Goal: Information Seeking & Learning: Learn about a topic

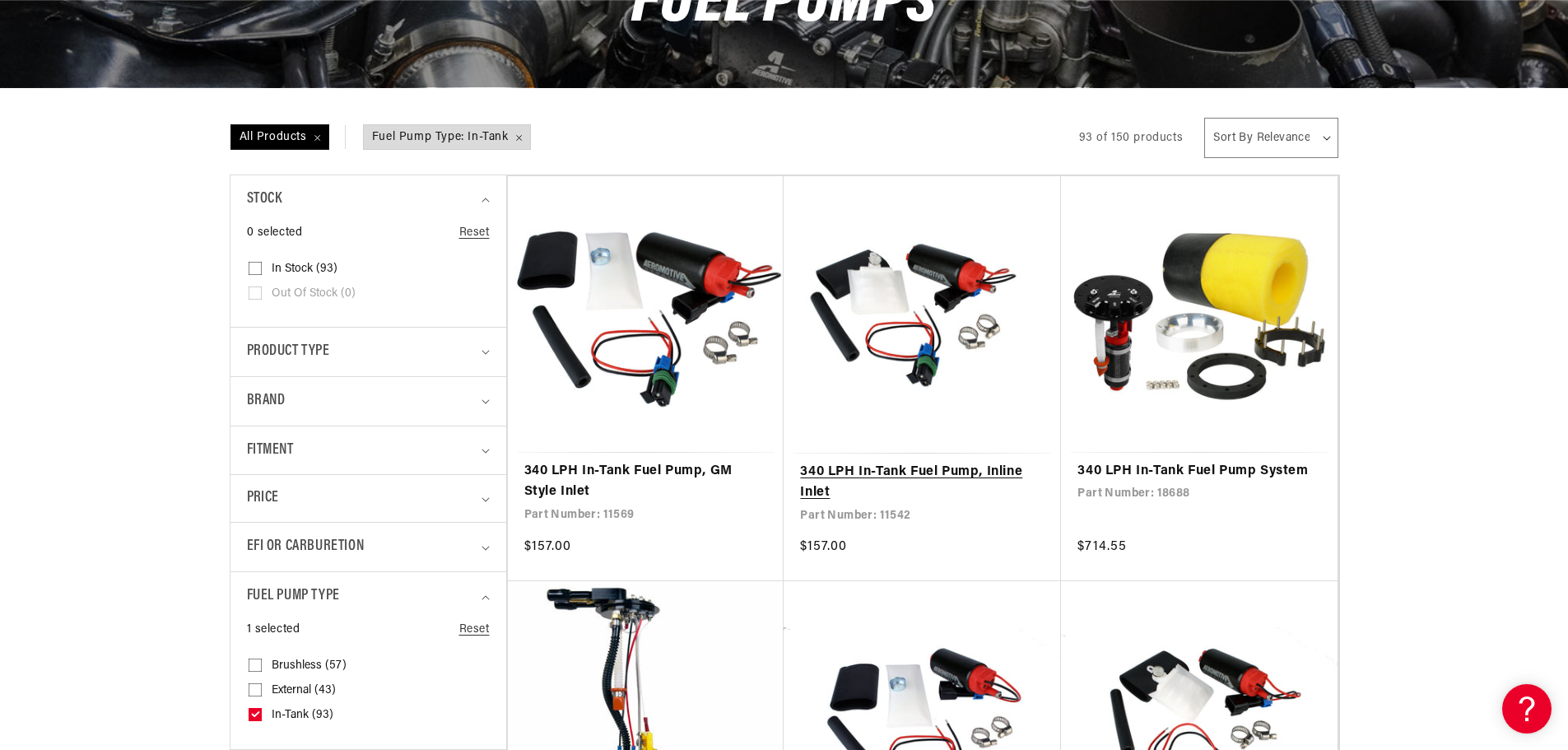
scroll to position [0, 1044]
click at [938, 462] on link "340 LPH In-Tank Fuel Pump, Inline Inlet" at bounding box center [922, 483] width 244 height 42
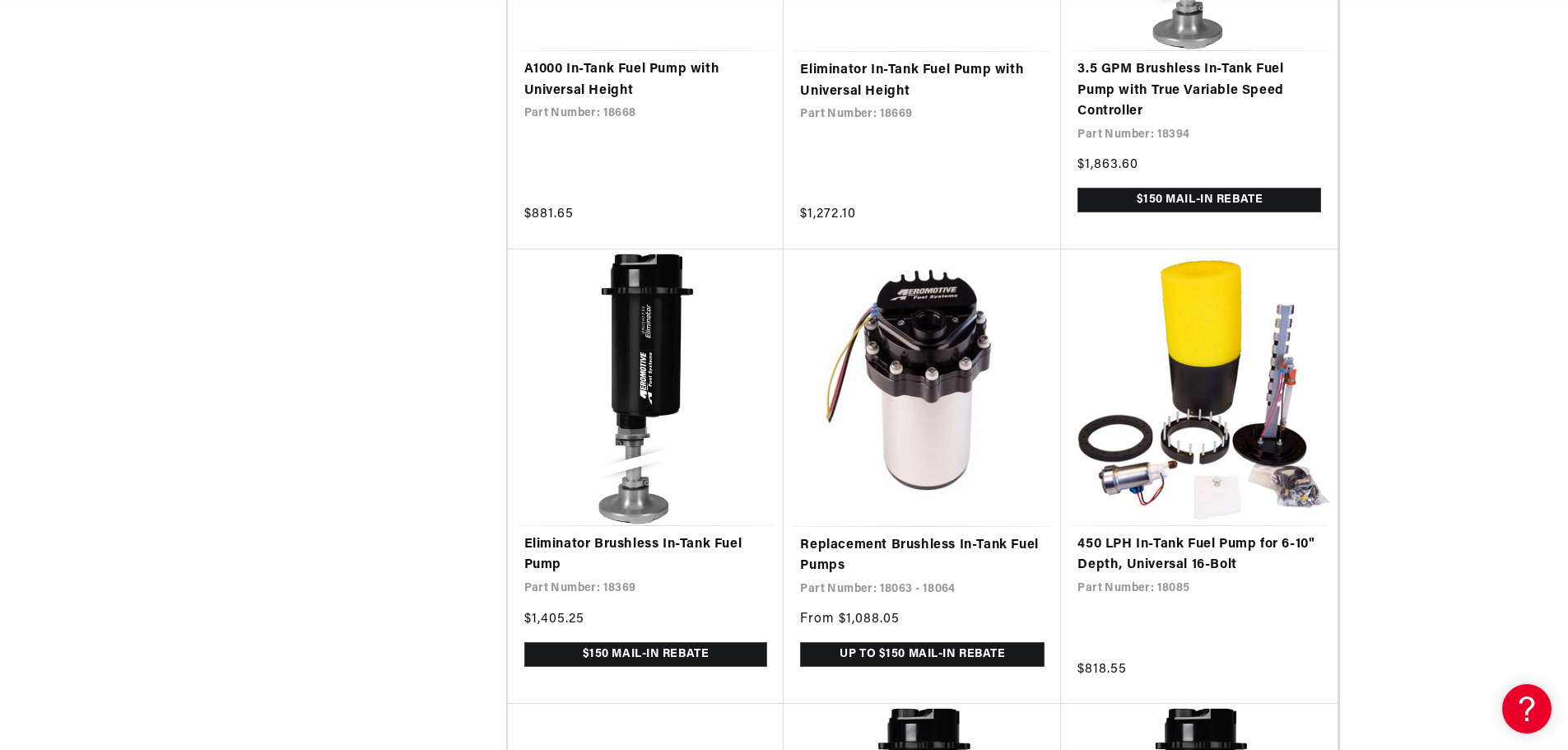
scroll to position [0, 3132]
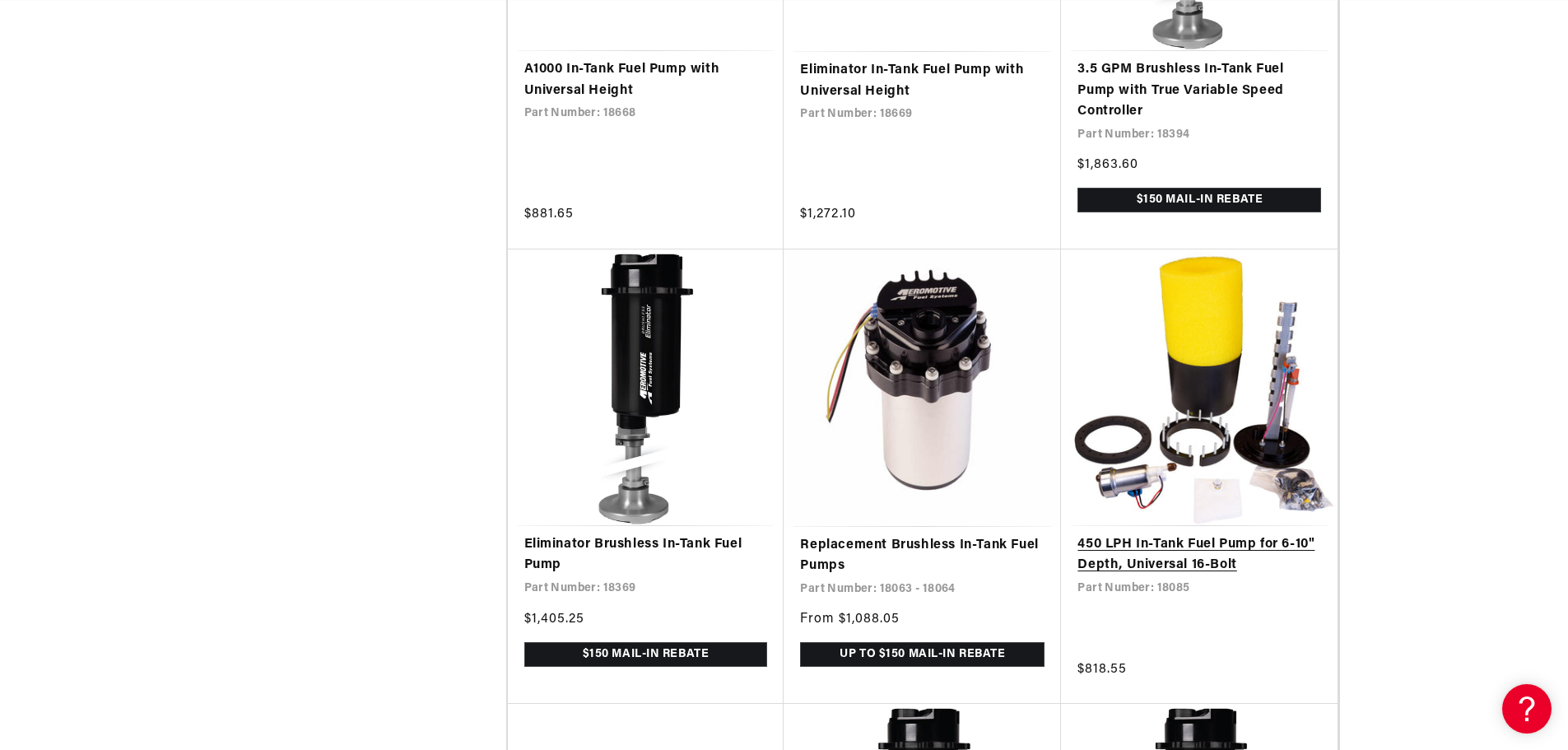
click at [1298, 534] on link "450 LPH In-Tank Fuel Pump for 6-10" Depth, Universal 16-Bolt" at bounding box center [1199, 555] width 244 height 42
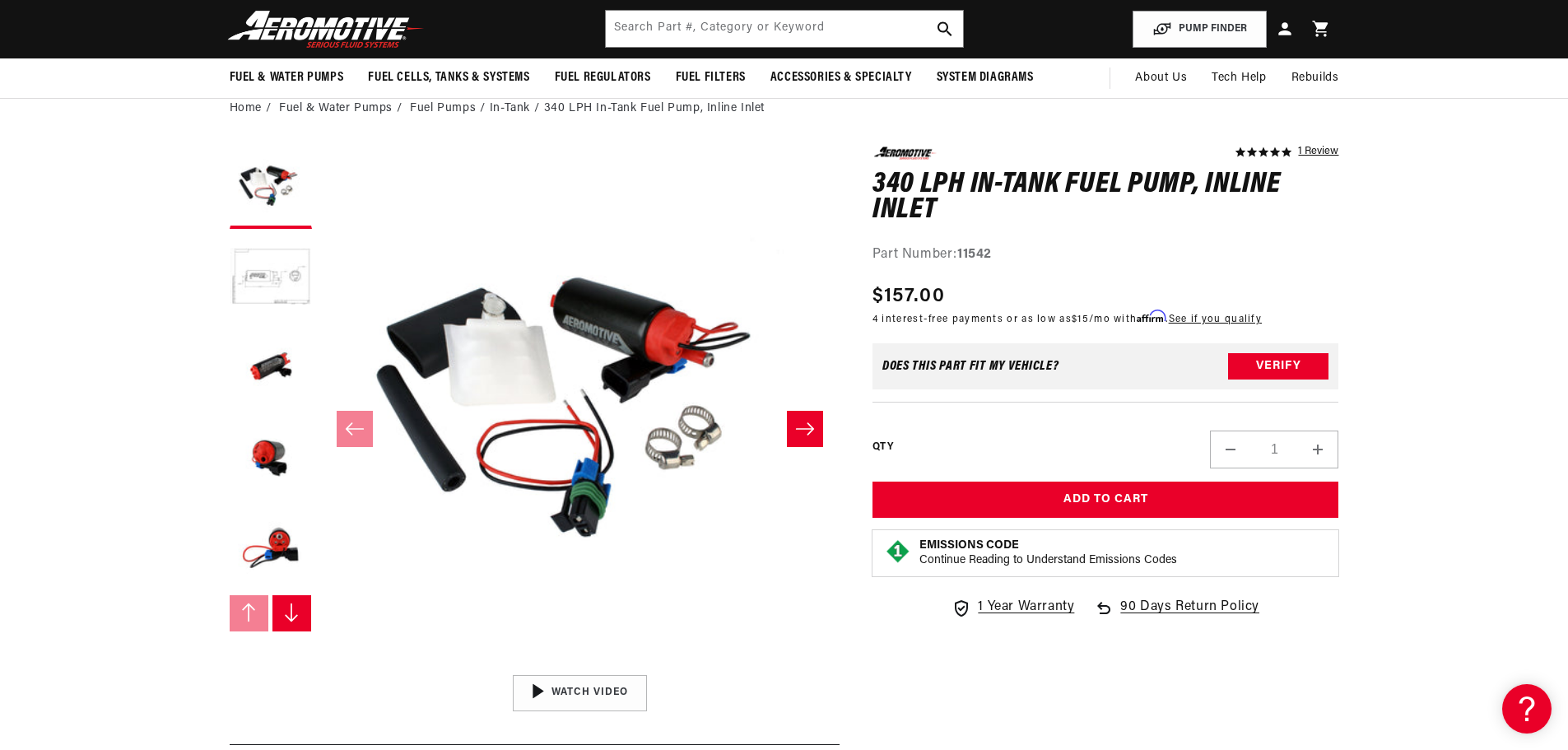
scroll to position [0, 1044]
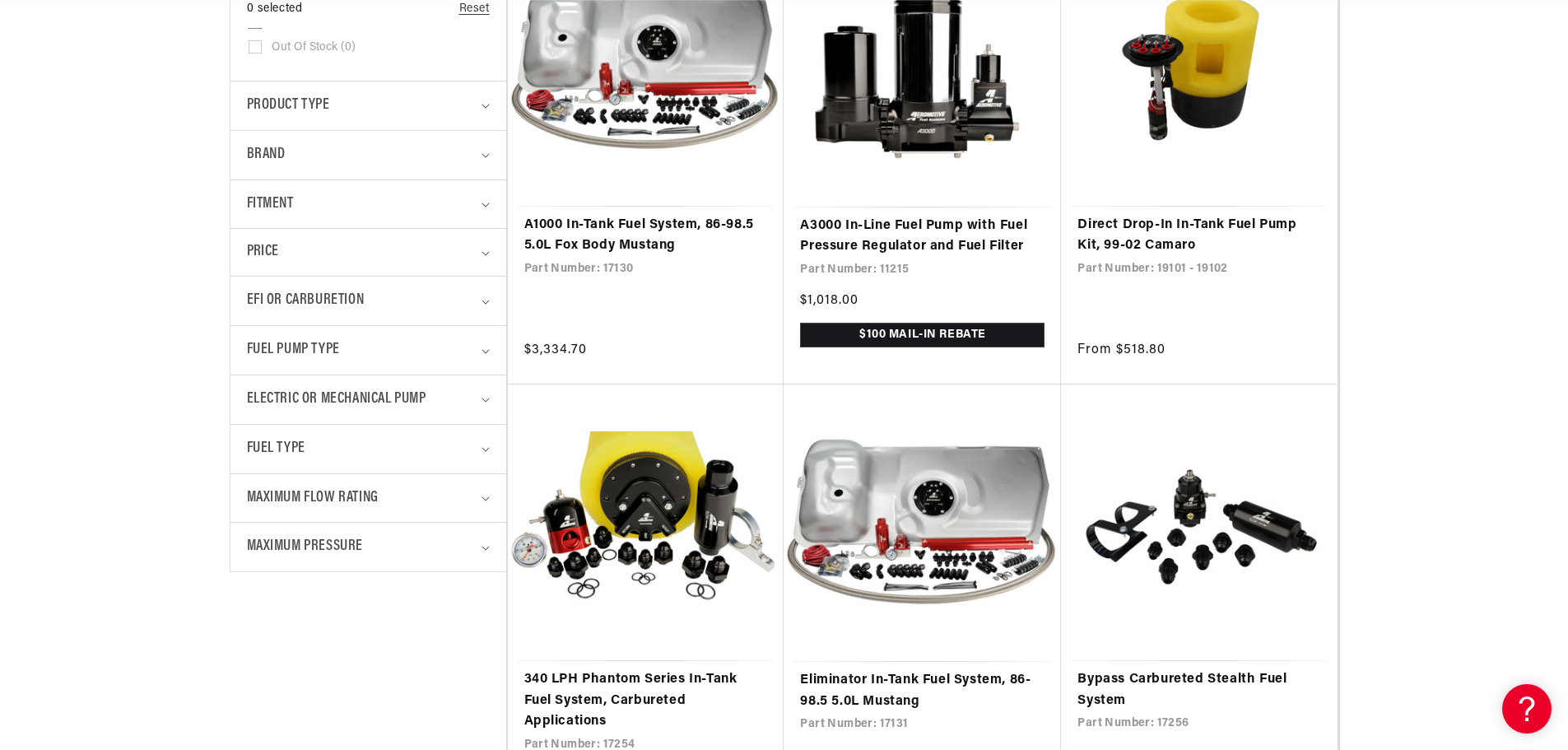
scroll to position [494, 0]
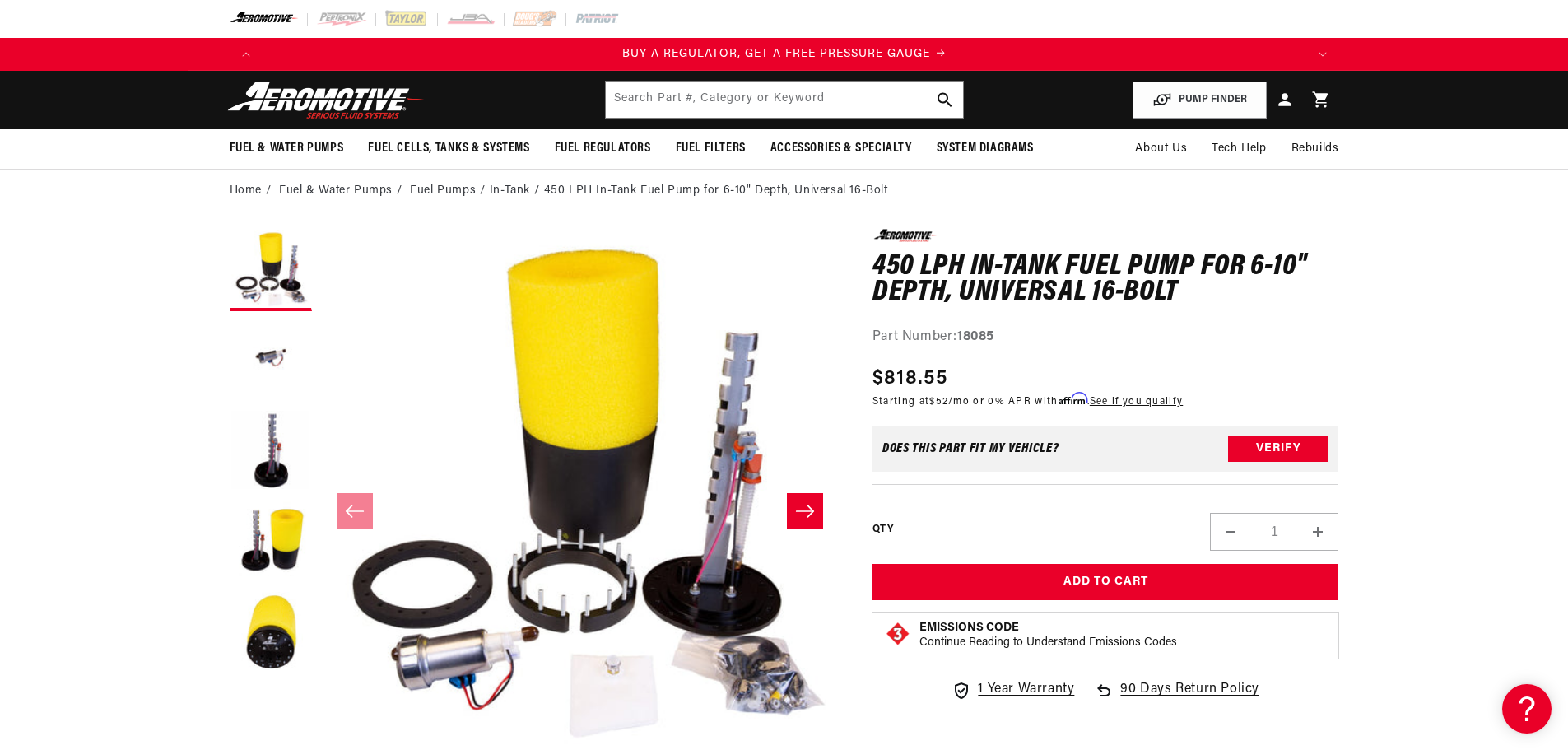
click at [799, 516] on icon "Slide right" at bounding box center [805, 511] width 20 height 17
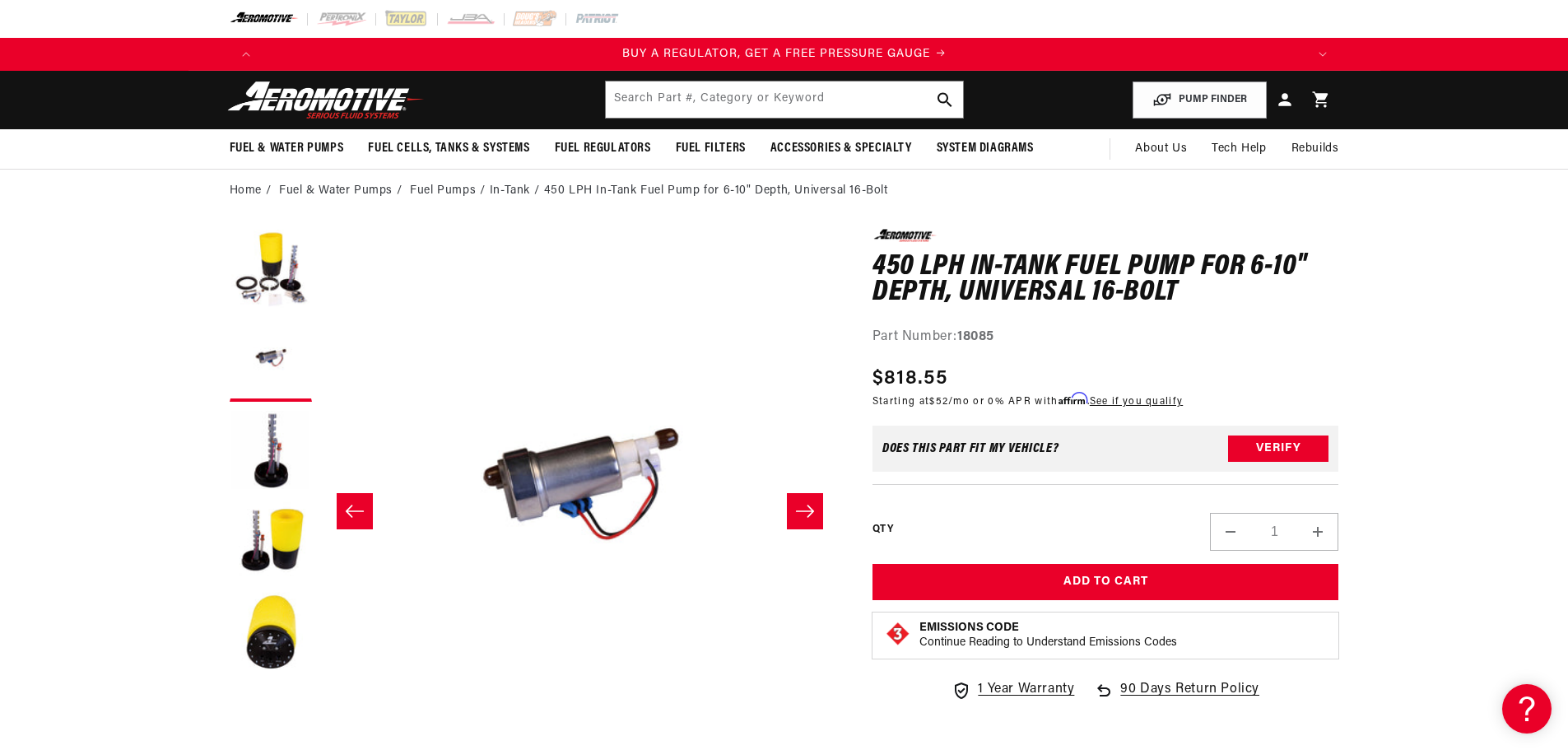
click at [799, 516] on icon "Slide right" at bounding box center [805, 511] width 20 height 17
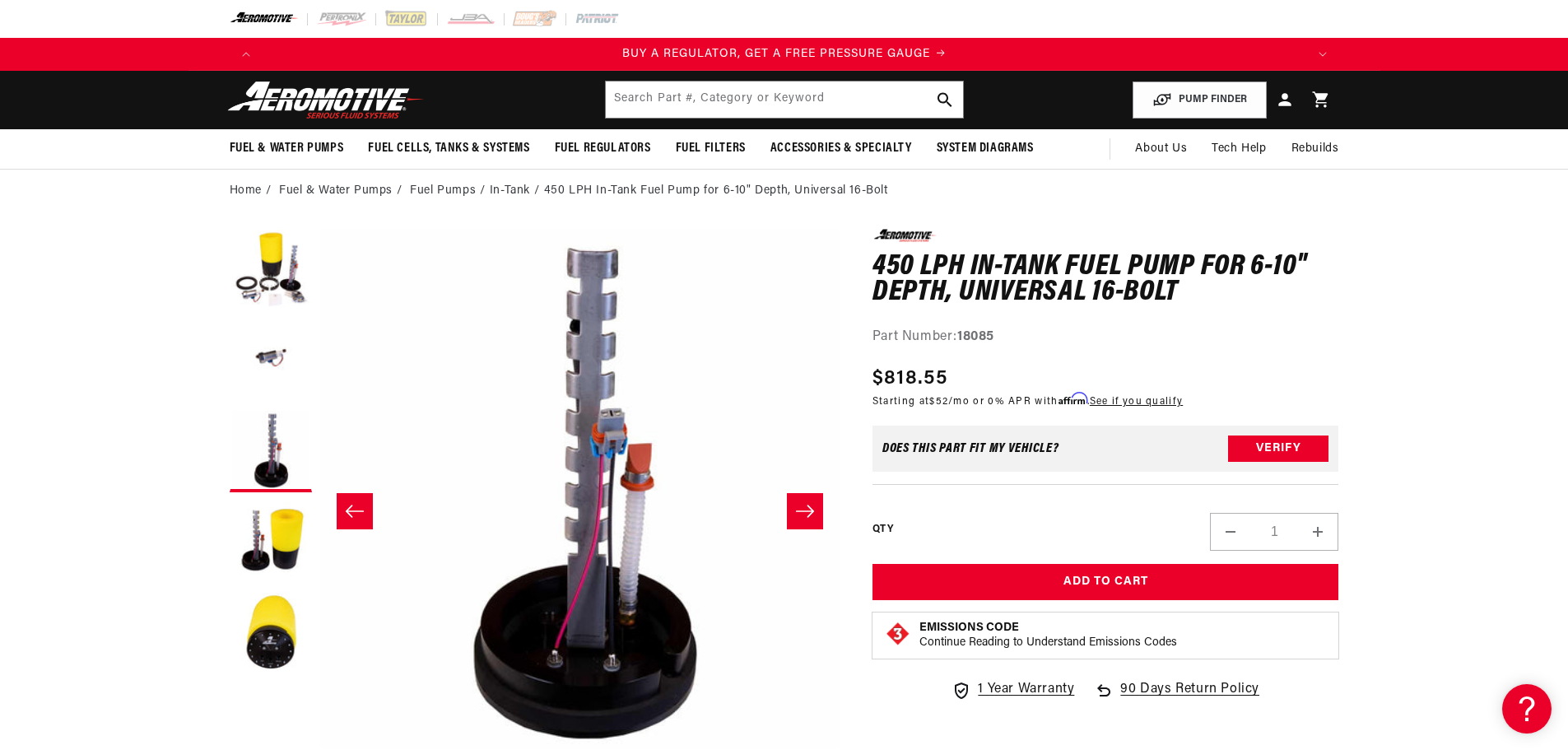
click at [799, 516] on icon "Slide right" at bounding box center [805, 511] width 20 height 17
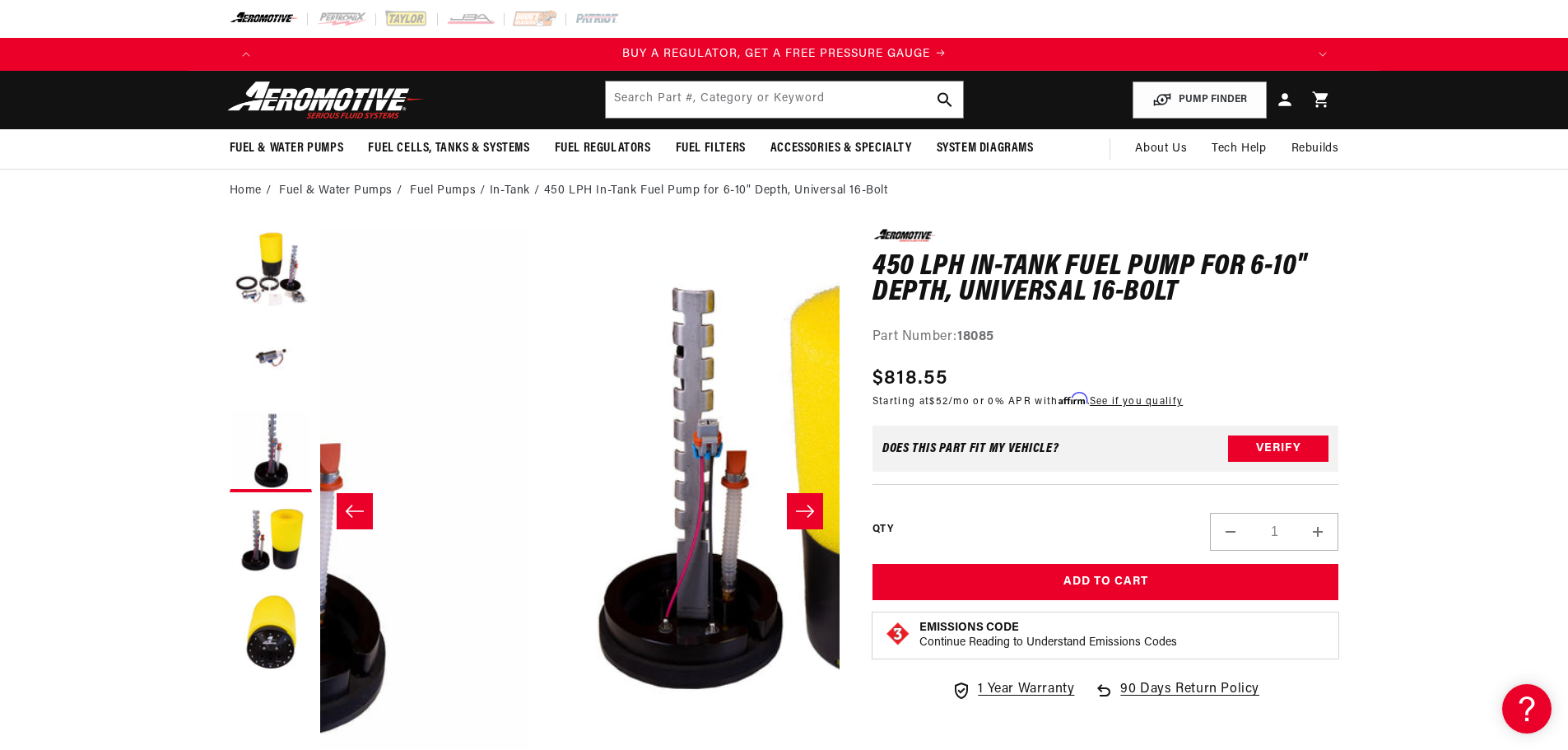
scroll to position [0, 1560]
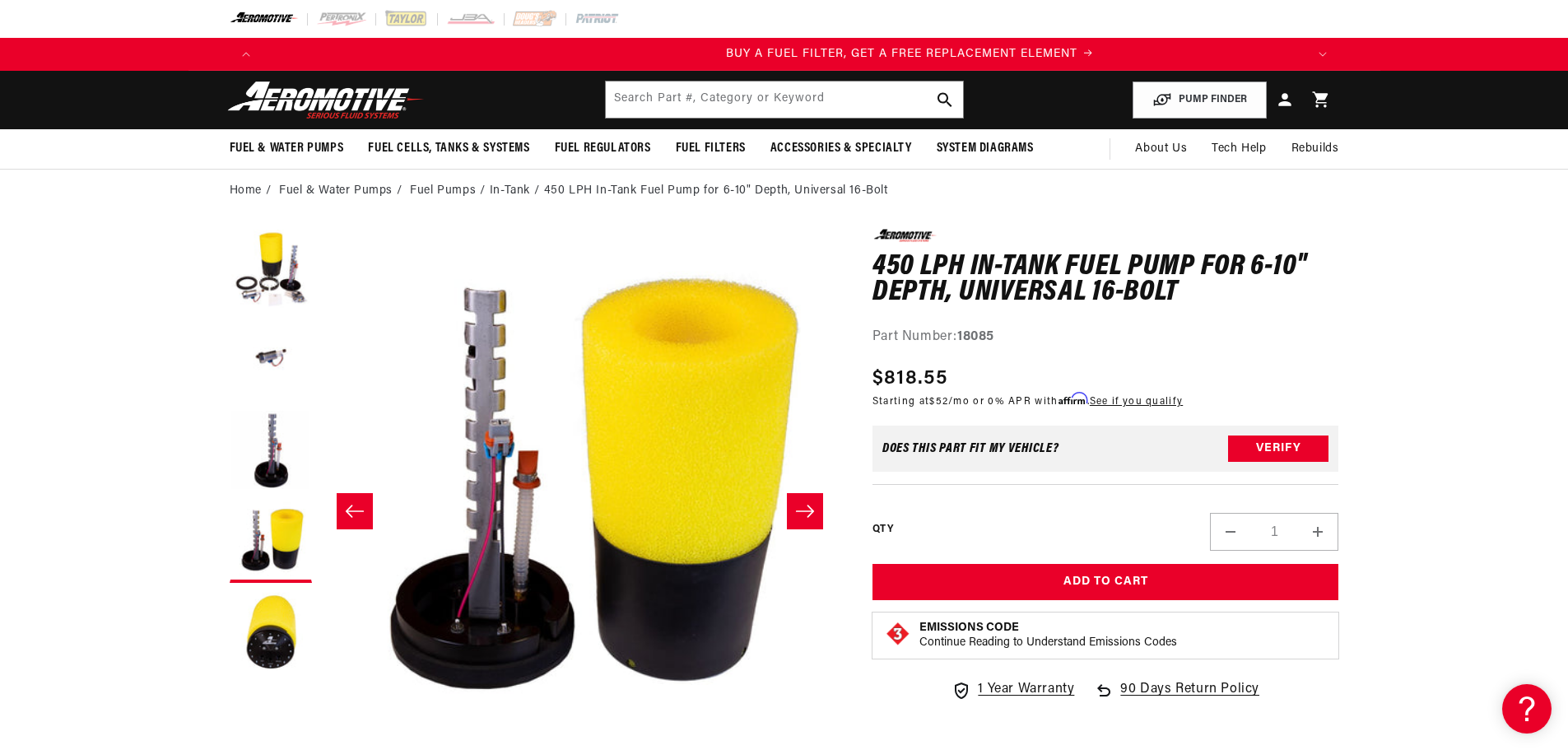
click at [799, 516] on icon "Slide right" at bounding box center [805, 511] width 20 height 17
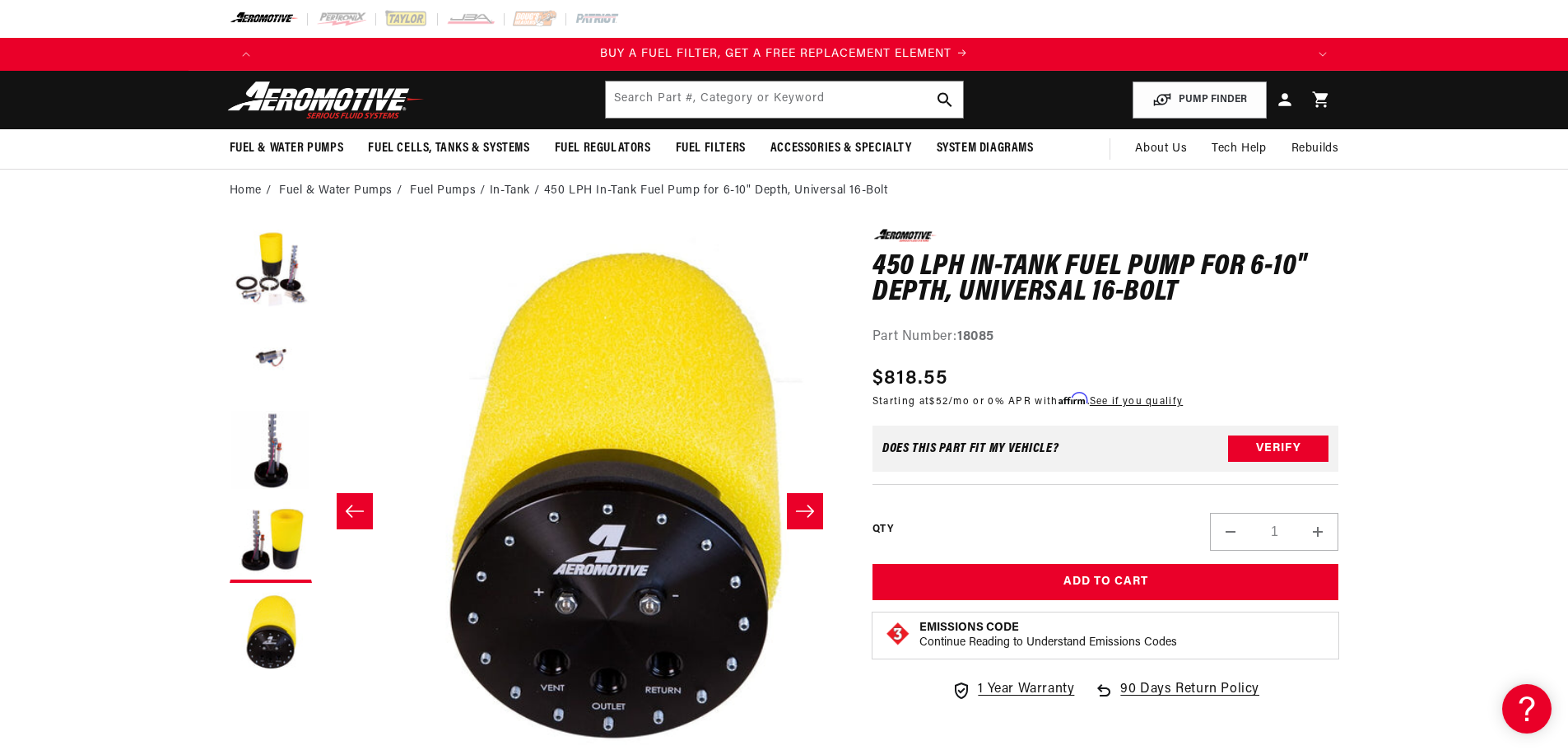
scroll to position [0, 2079]
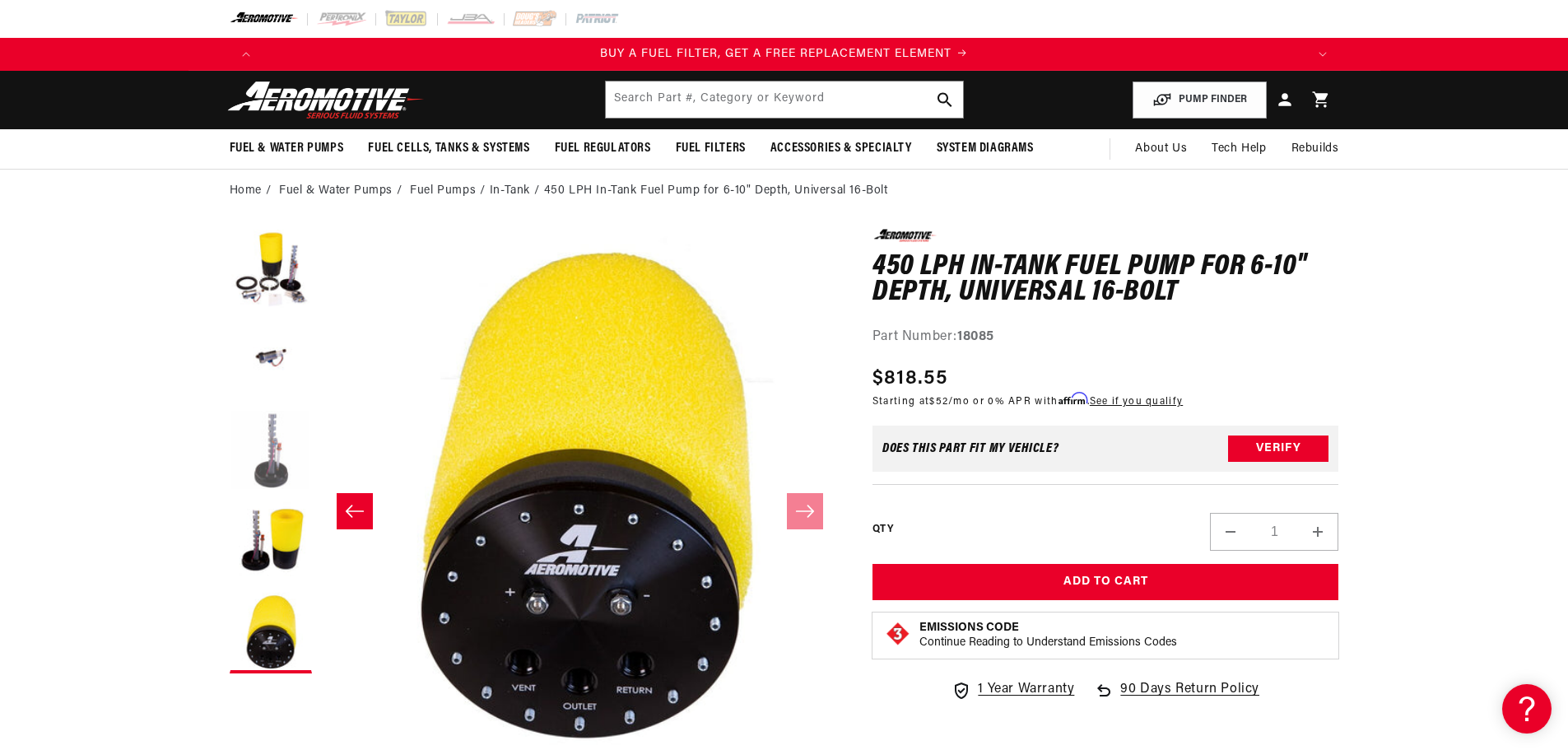
click at [270, 454] on button "Load image 3 in gallery view" at bounding box center [270, 451] width 82 height 82
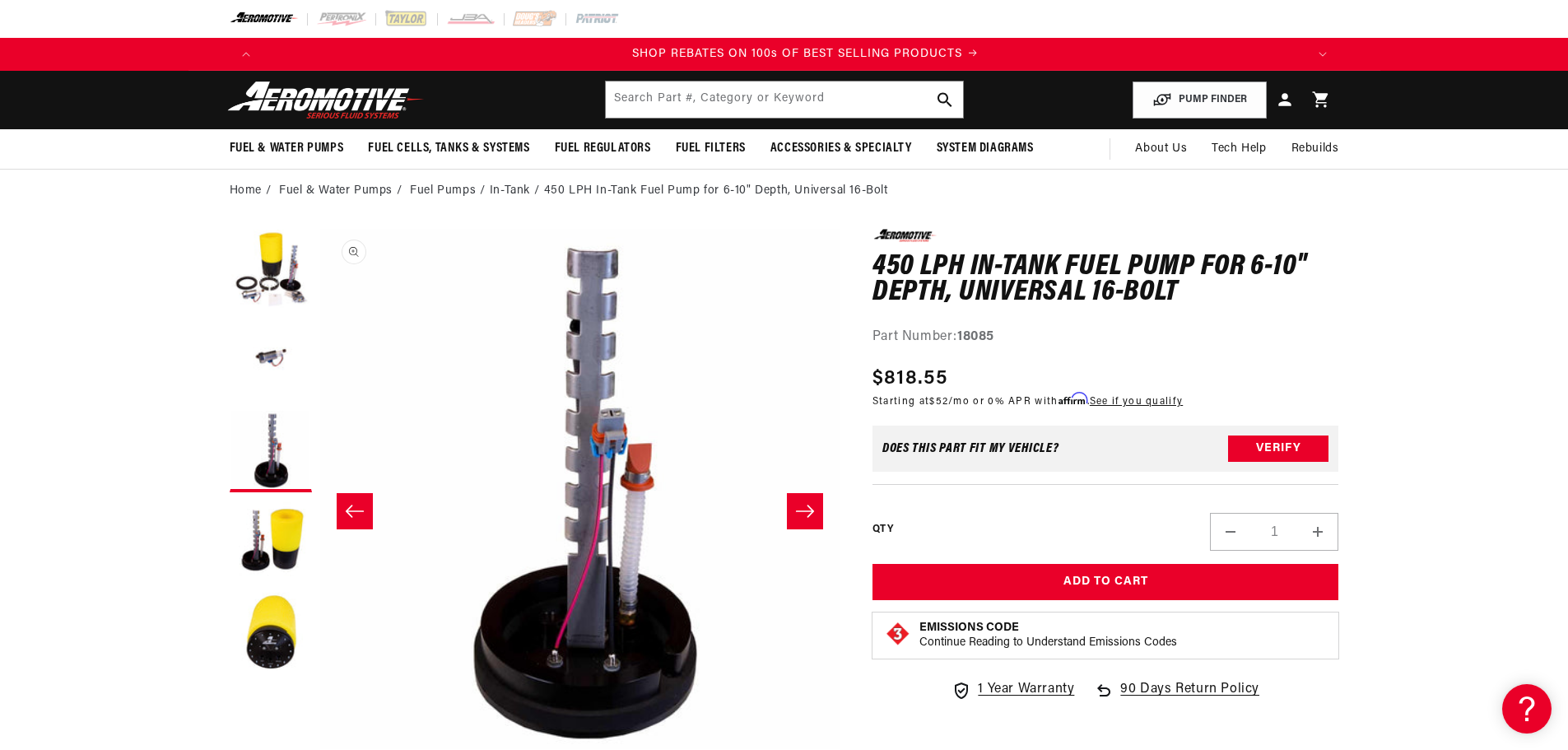
scroll to position [0, 2088]
drag, startPoint x: 592, startPoint y: 439, endPoint x: 554, endPoint y: 483, distance: 58.1
click at [319, 749] on button "Open media 3 in modal" at bounding box center [319, 749] width 0 height 0
drag, startPoint x: 814, startPoint y: 352, endPoint x: 604, endPoint y: 421, distance: 221.0
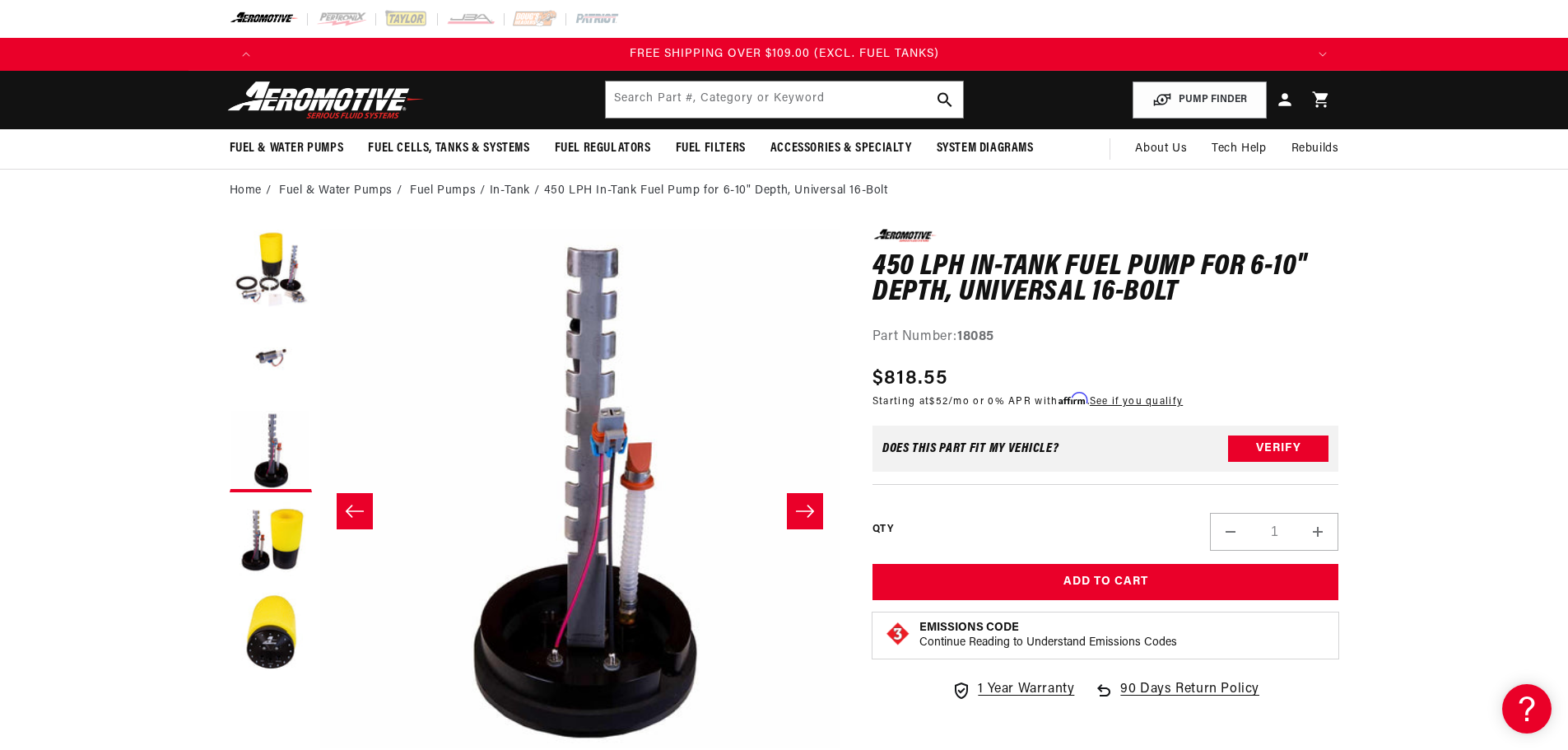
click at [319, 748] on button "Open media 3 in modal" at bounding box center [319, 748] width 0 height 0
drag, startPoint x: 810, startPoint y: 340, endPoint x: 1369, endPoint y: 331, distance: 559.1
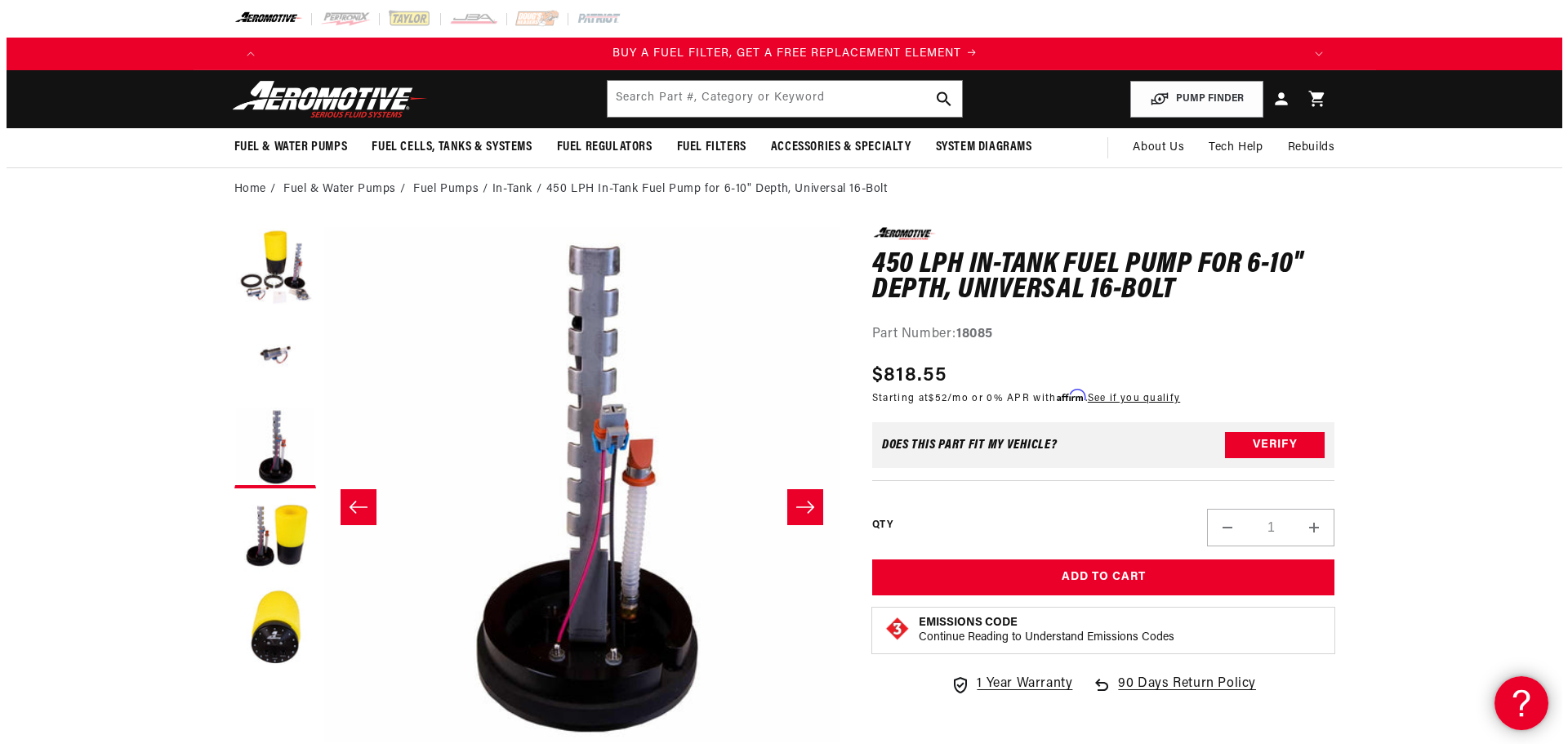
scroll to position [0, 1036]
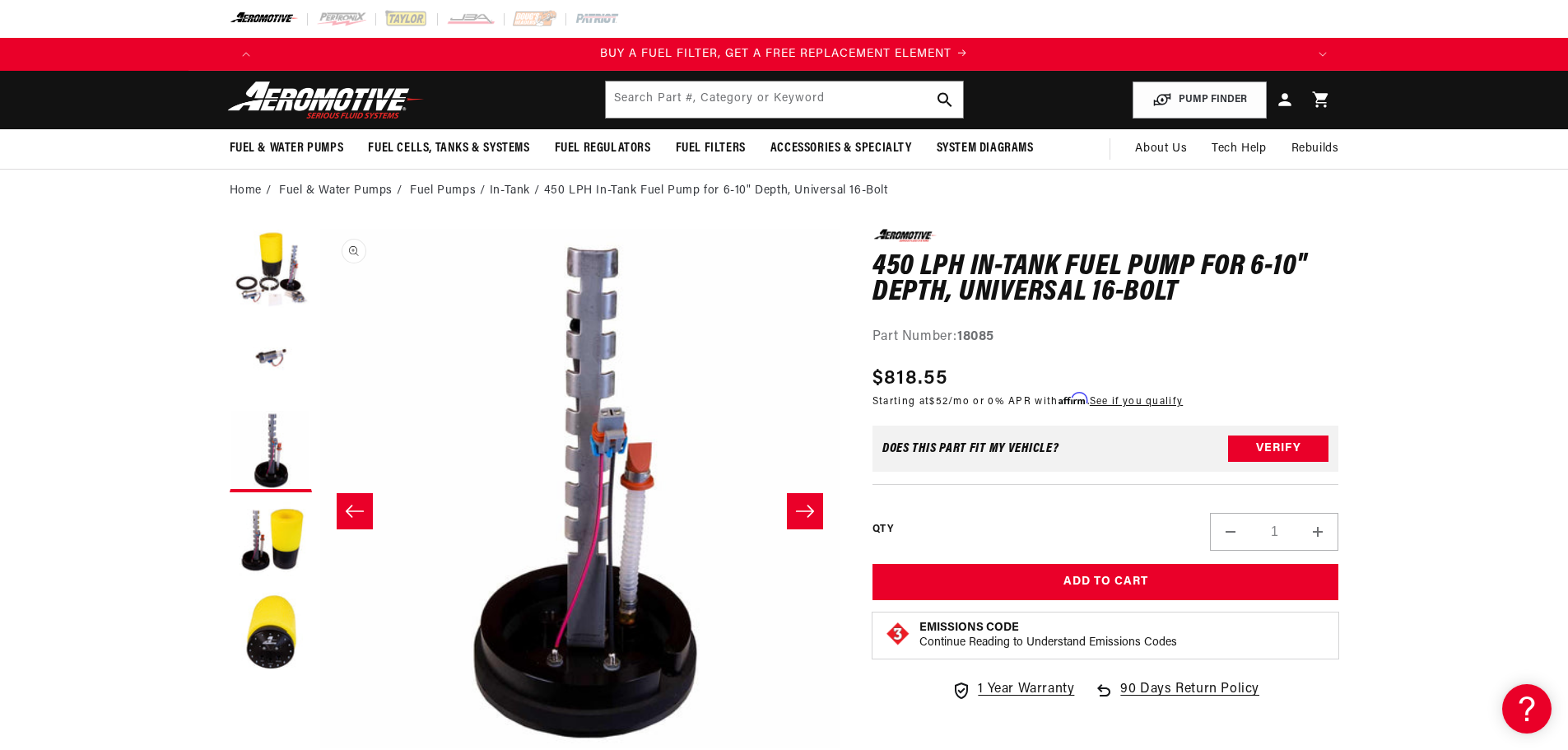
click at [319, 748] on button "Open media 3 in modal" at bounding box center [319, 748] width 0 height 0
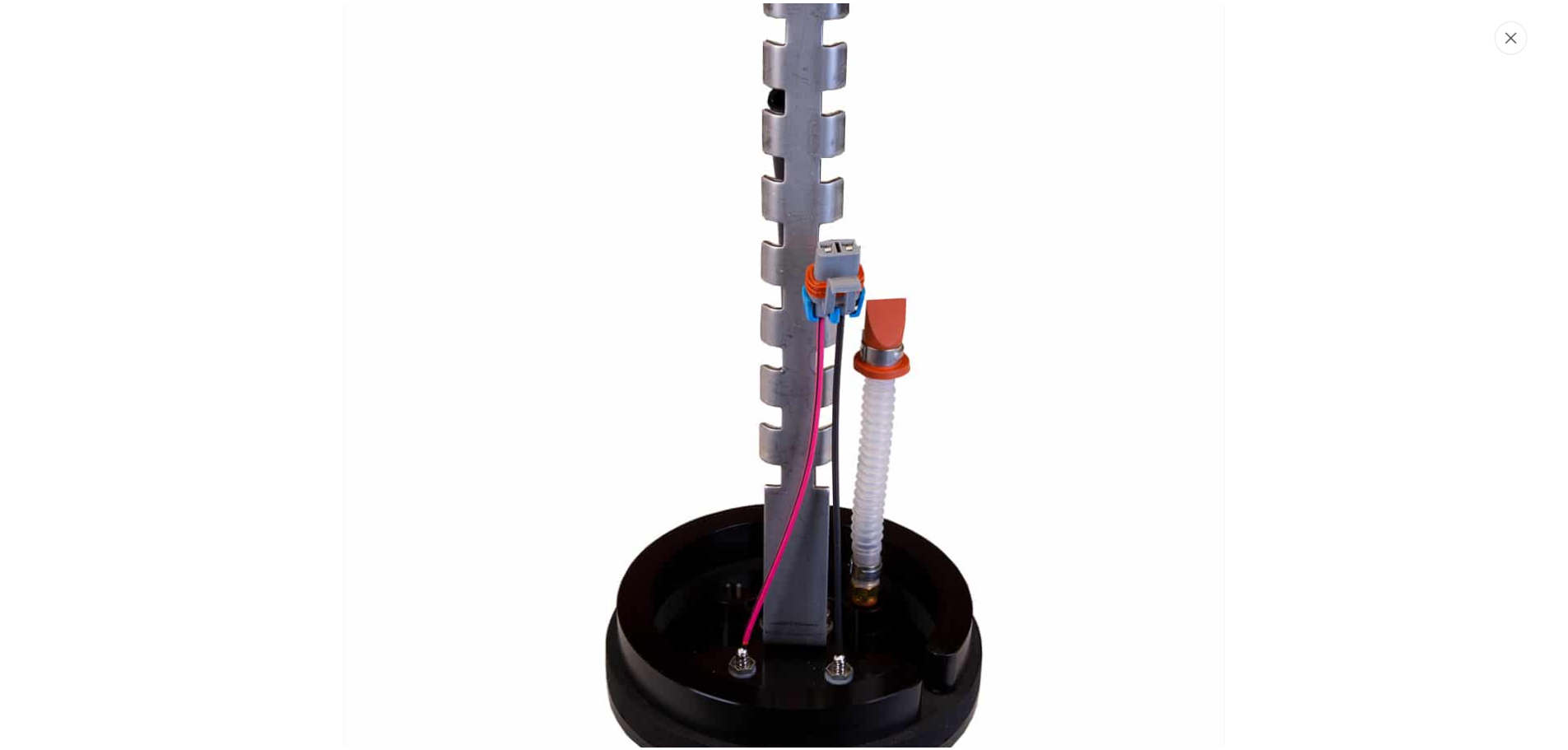
scroll to position [0, 2088]
click at [1529, 33] on button "Close" at bounding box center [1523, 35] width 33 height 34
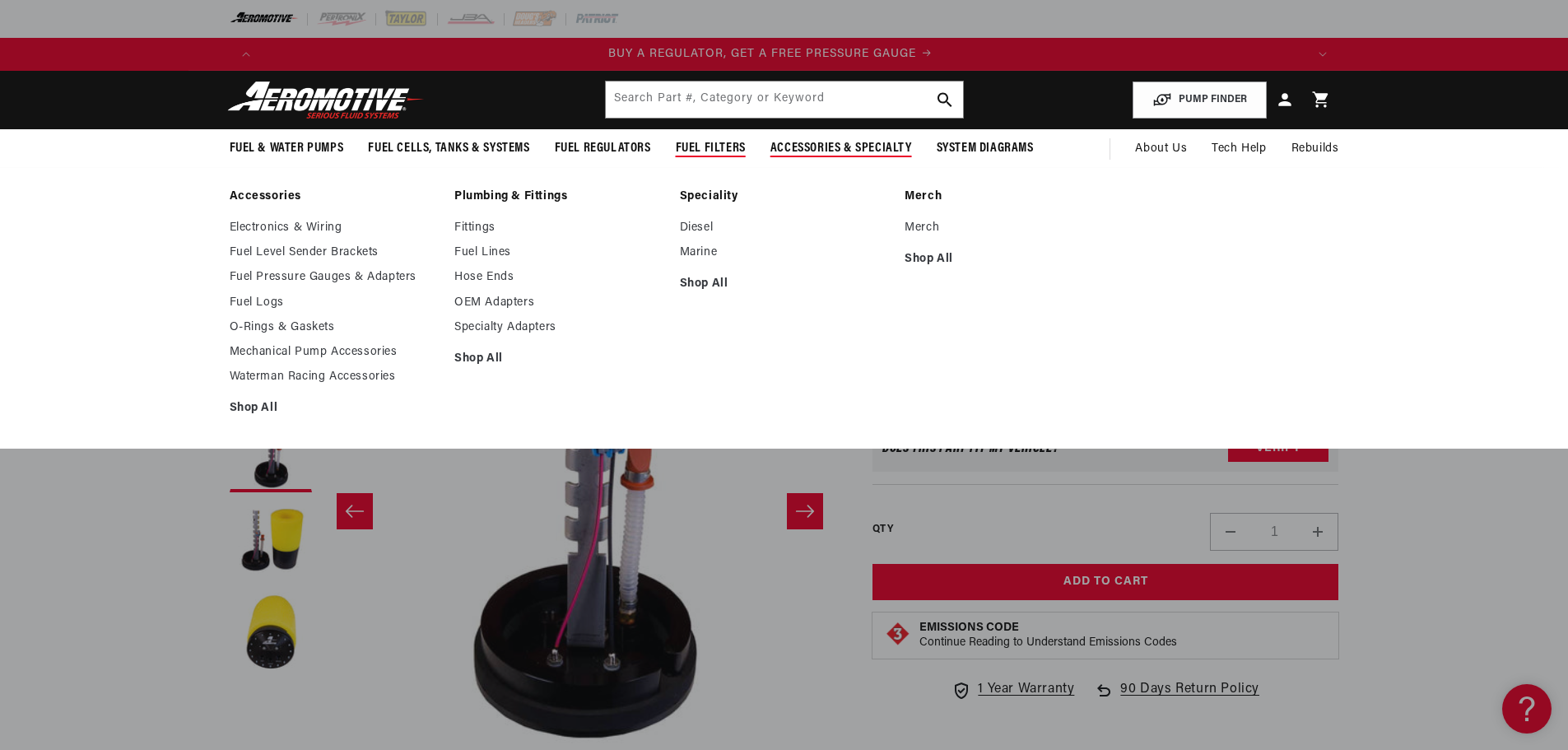
scroll to position [0, 0]
click at [913, 134] on summary "Accessories & Specialty" at bounding box center [842, 149] width 166 height 39
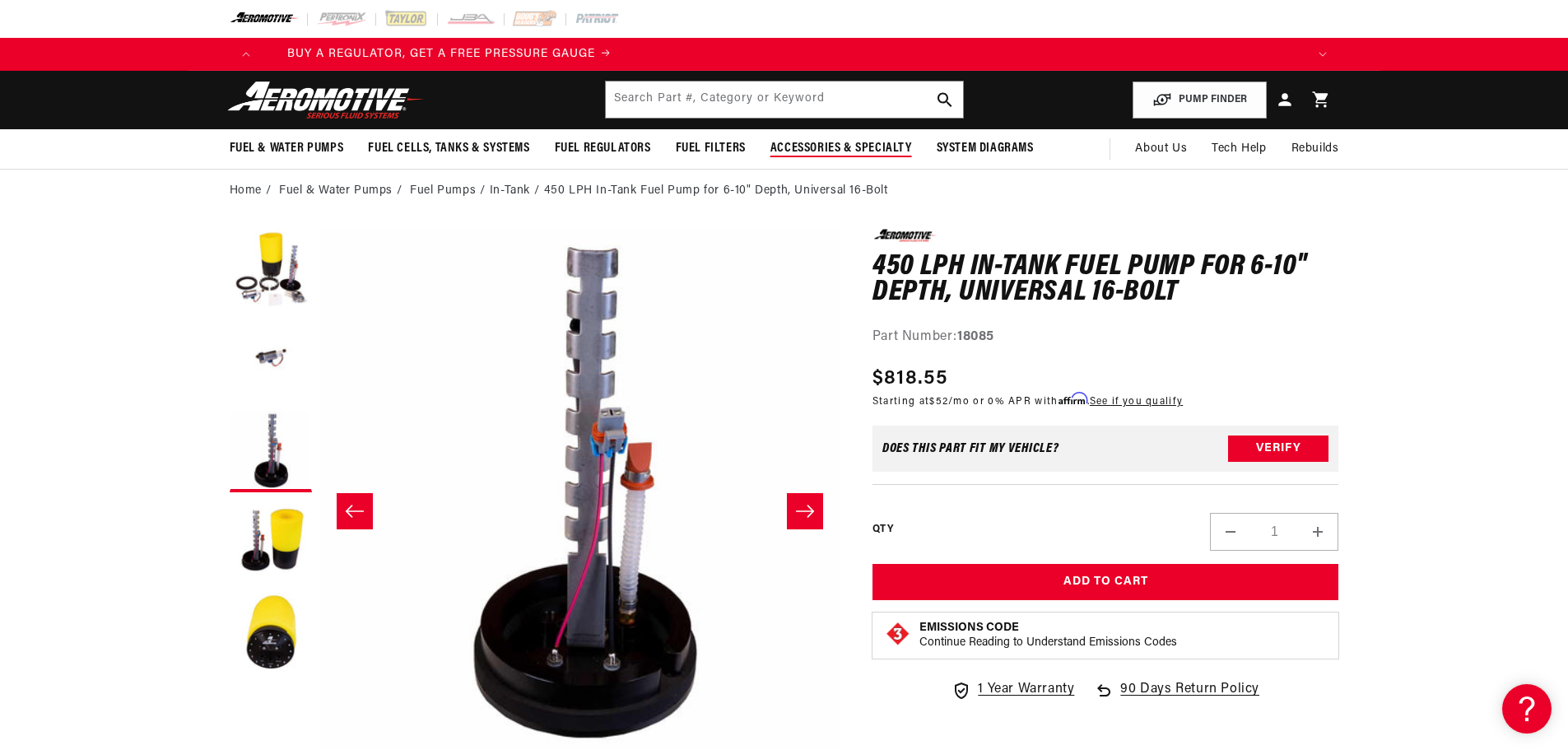
click at [900, 146] on span "Accessories & Specialty" at bounding box center [841, 149] width 142 height 18
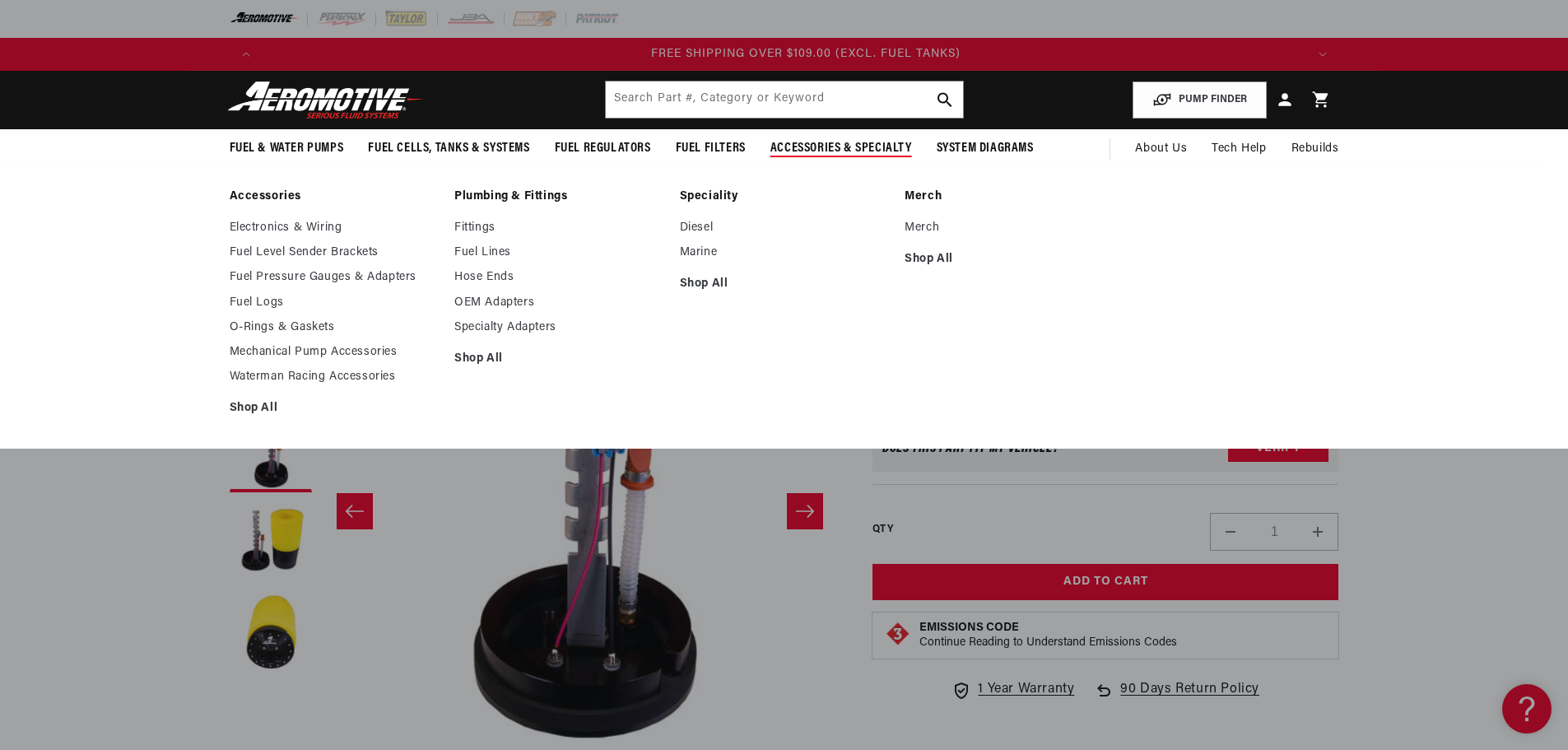
scroll to position [0, 3132]
click at [856, 152] on span "Accessories & Specialty" at bounding box center [841, 149] width 142 height 18
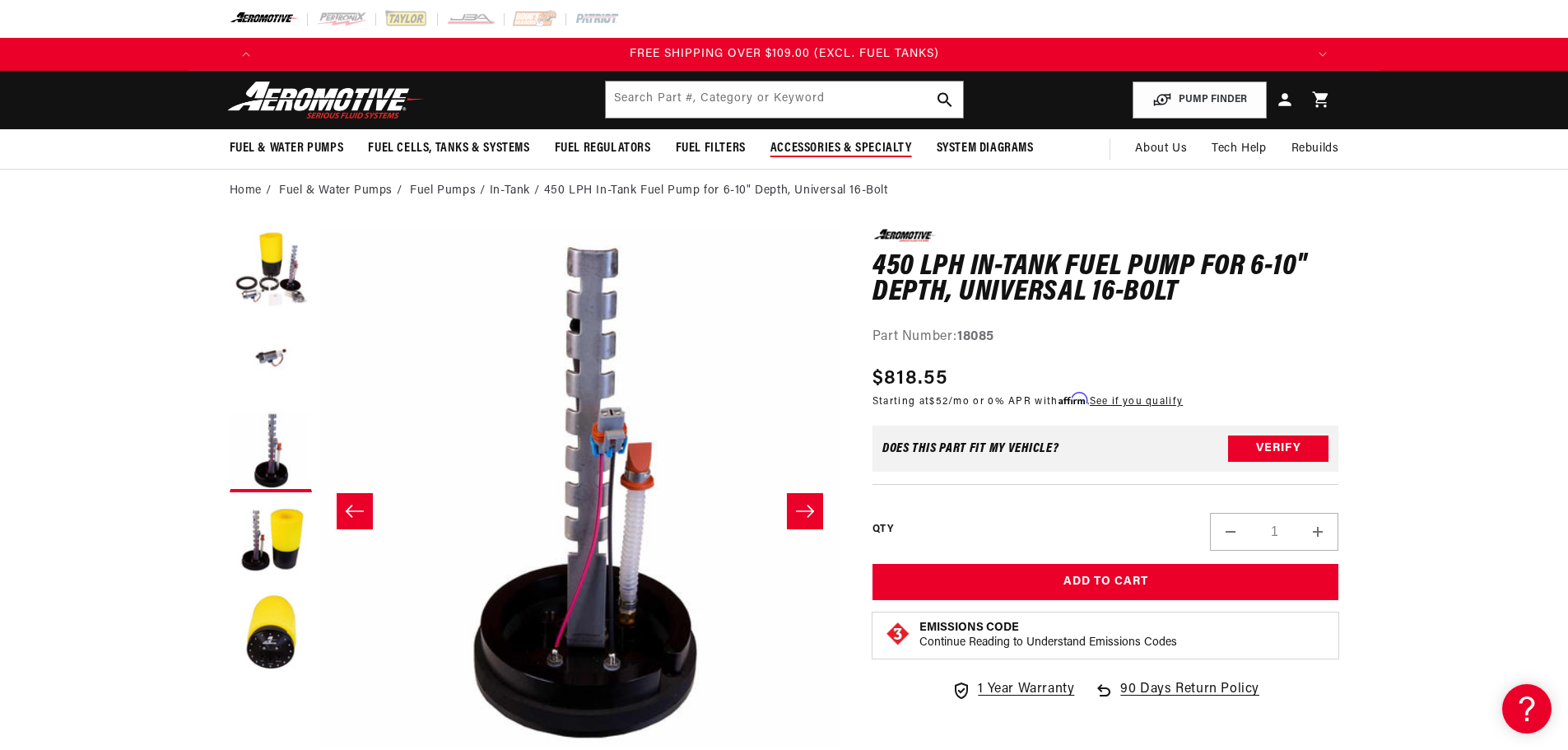
click at [821, 144] on span "Accessories & Specialty" at bounding box center [841, 149] width 142 height 18
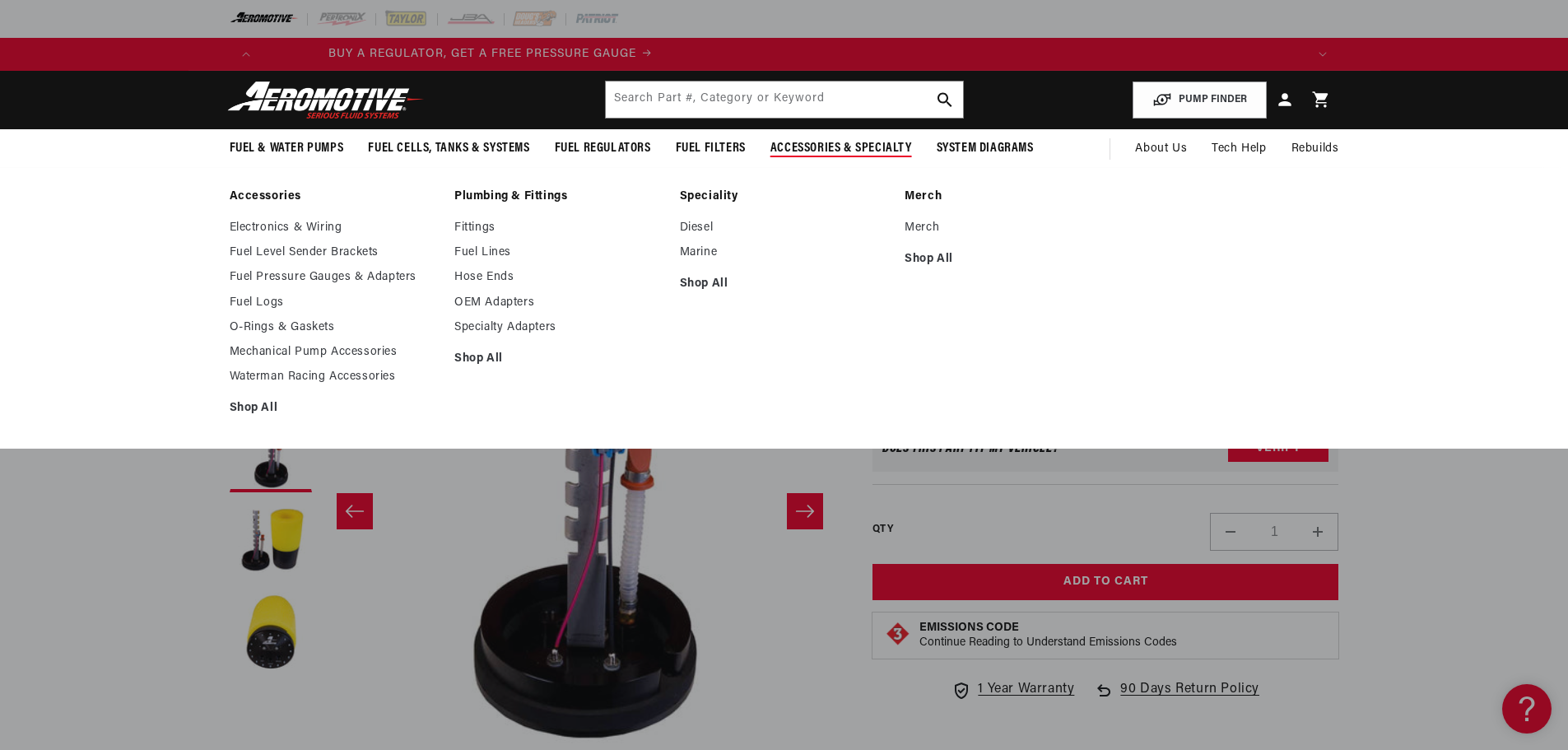
scroll to position [0, 0]
click at [276, 191] on link "Accessories" at bounding box center [333, 197] width 209 height 15
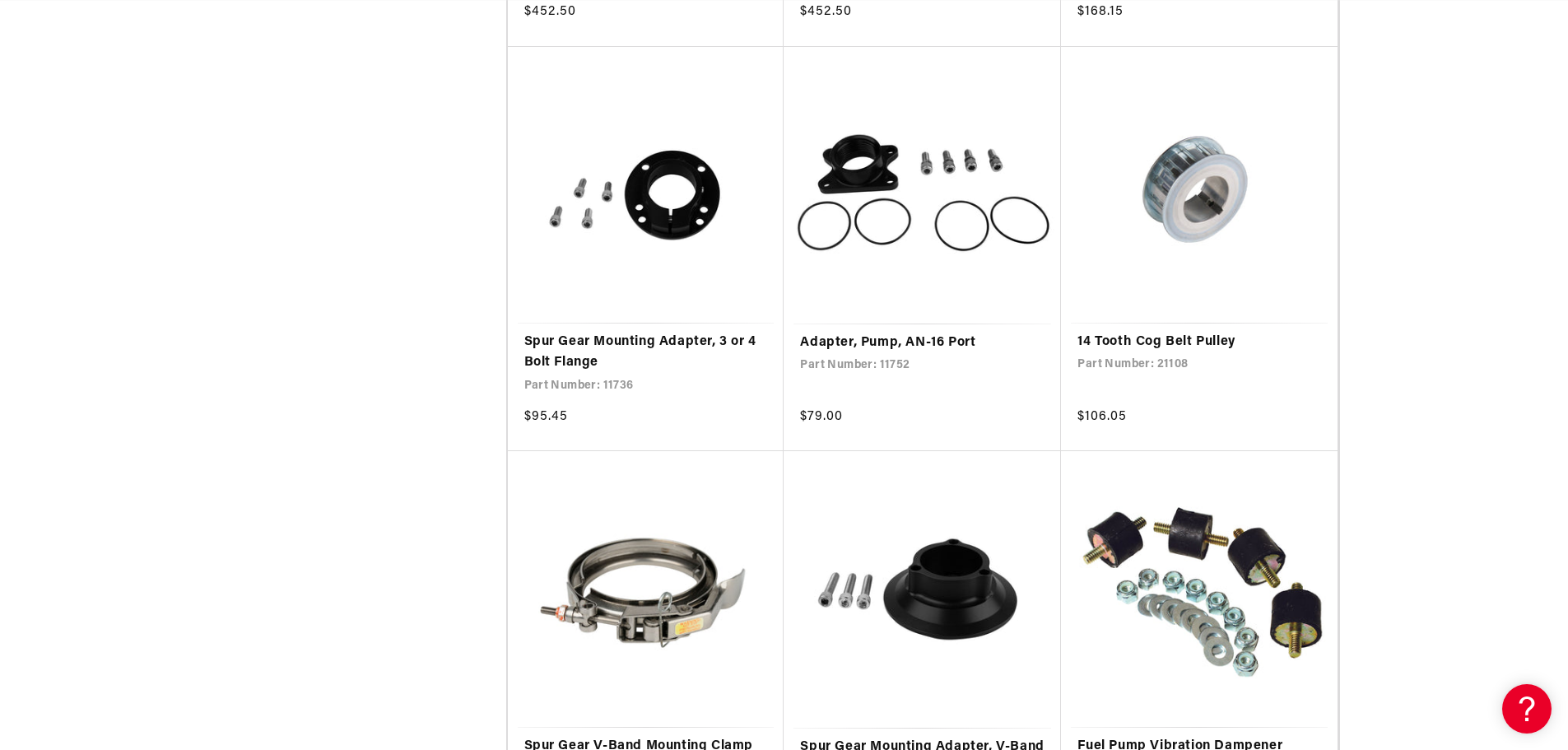
scroll to position [0, 1044]
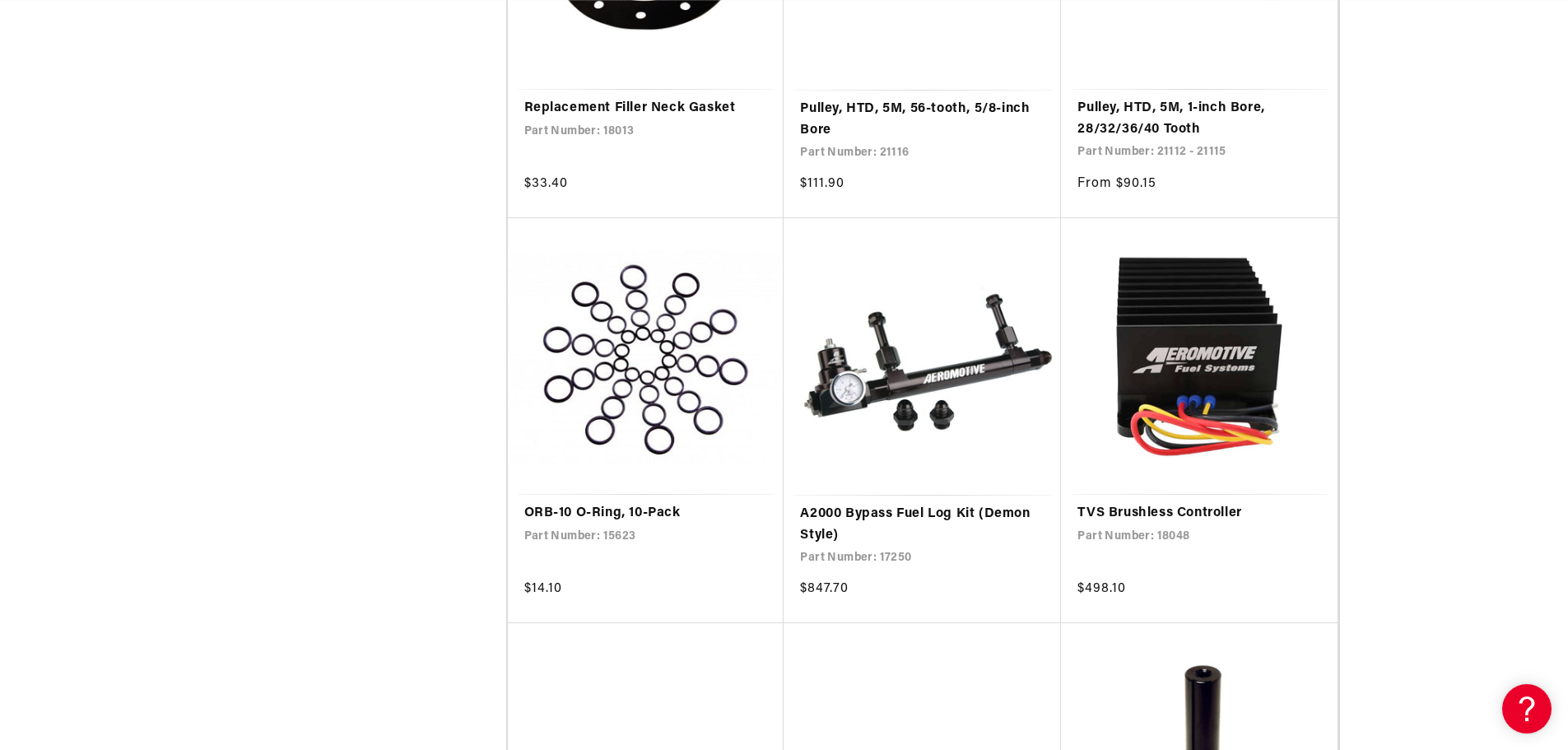
scroll to position [0, 2088]
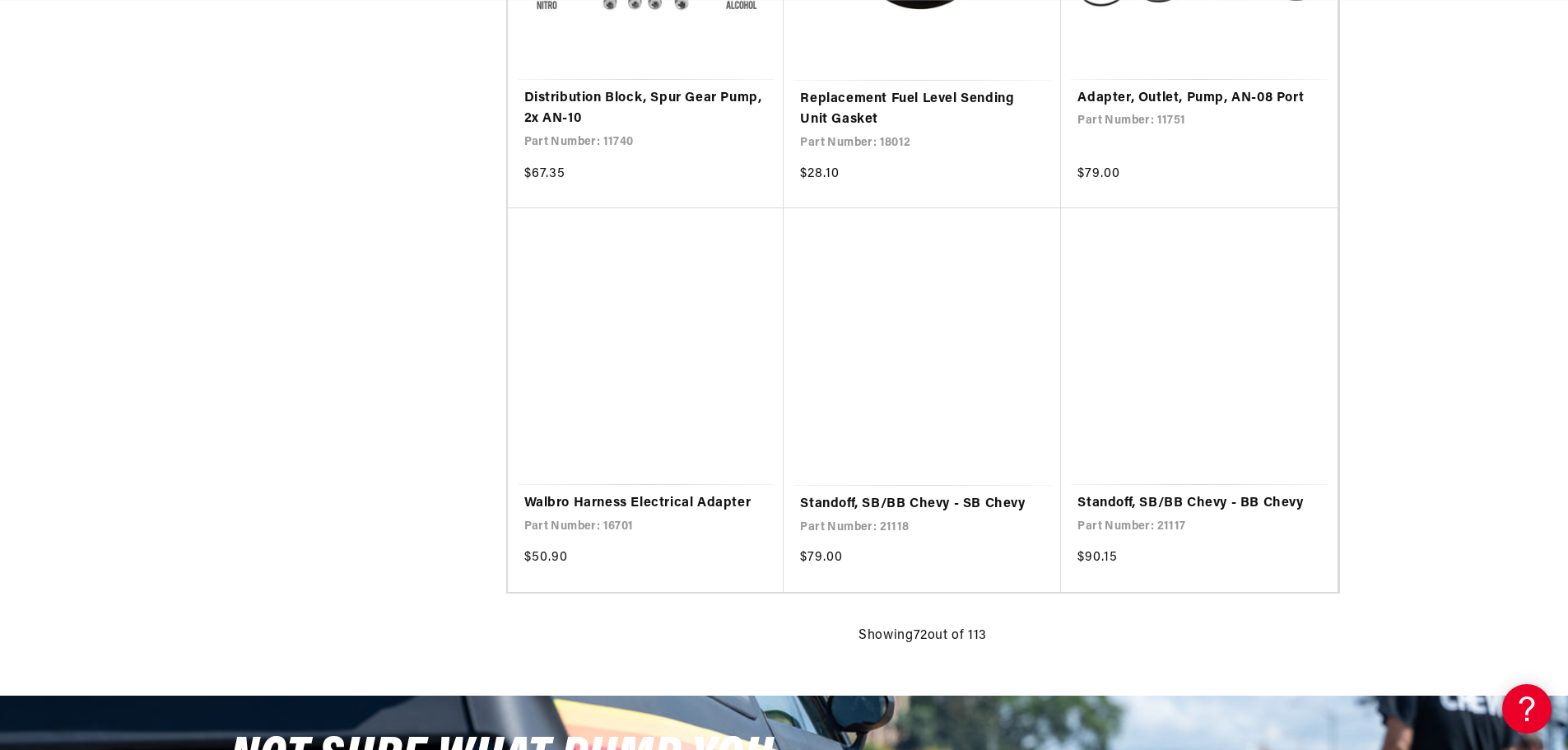
scroll to position [9468, 0]
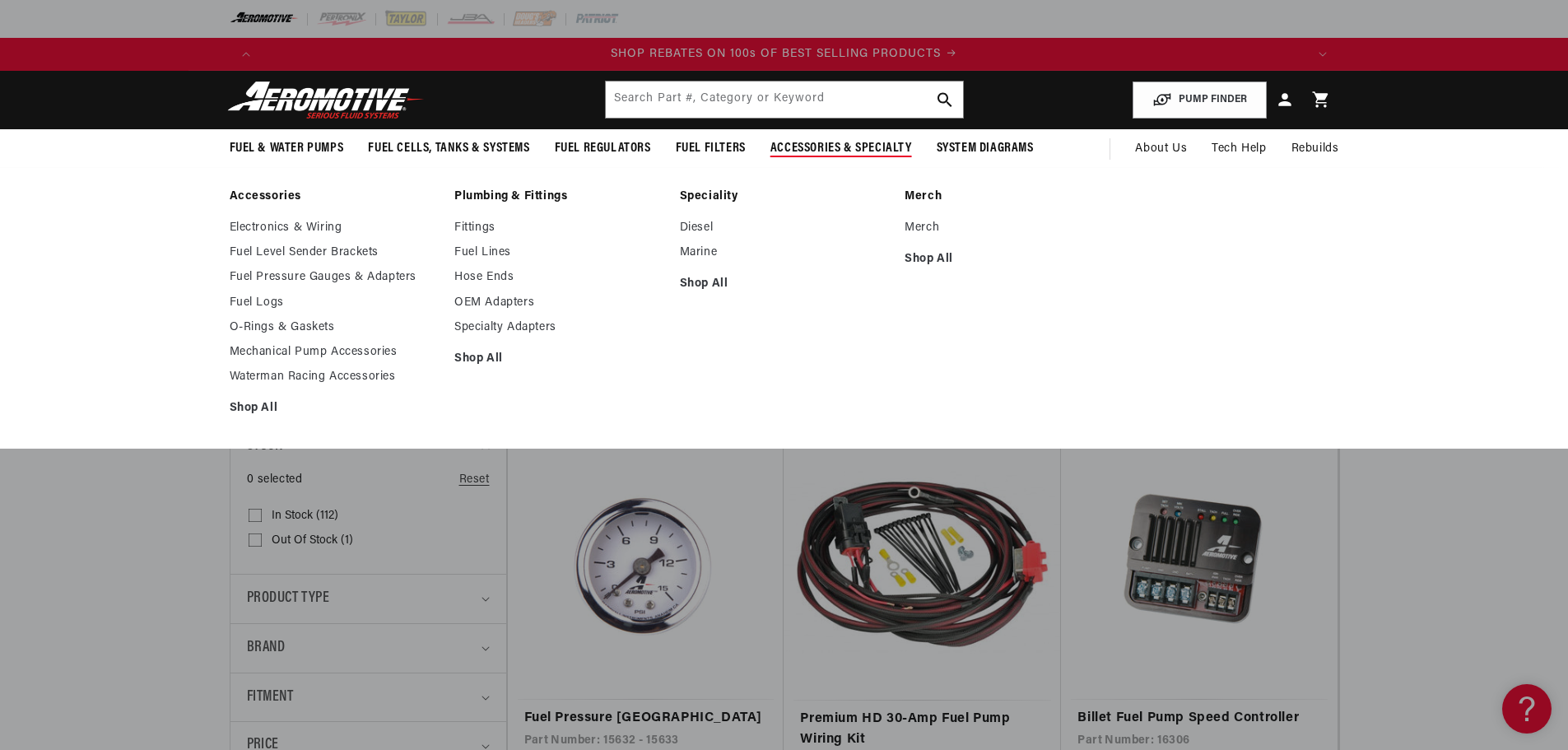
click at [507, 191] on link "Plumbing & Fittings" at bounding box center [559, 197] width 209 height 15
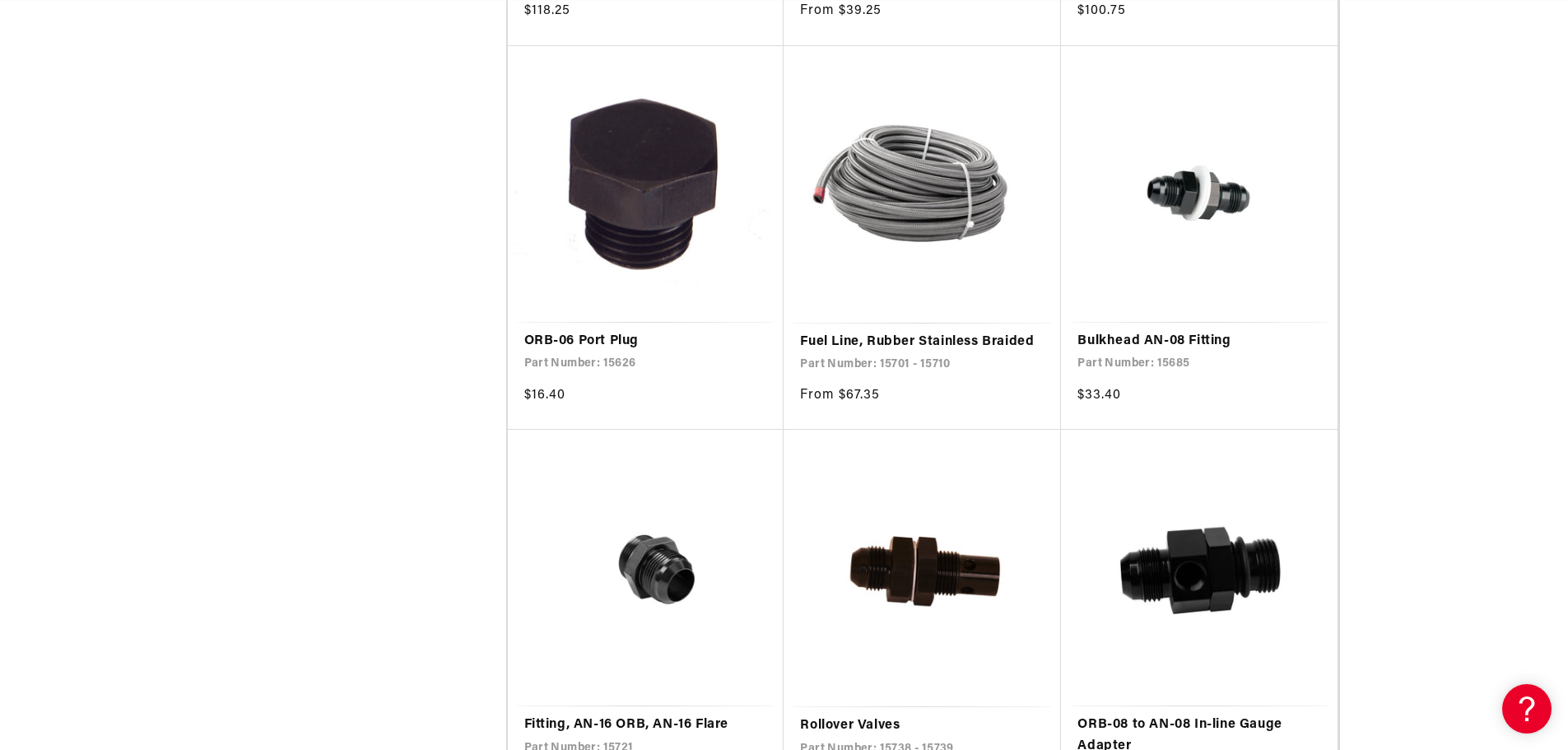
scroll to position [0, 1044]
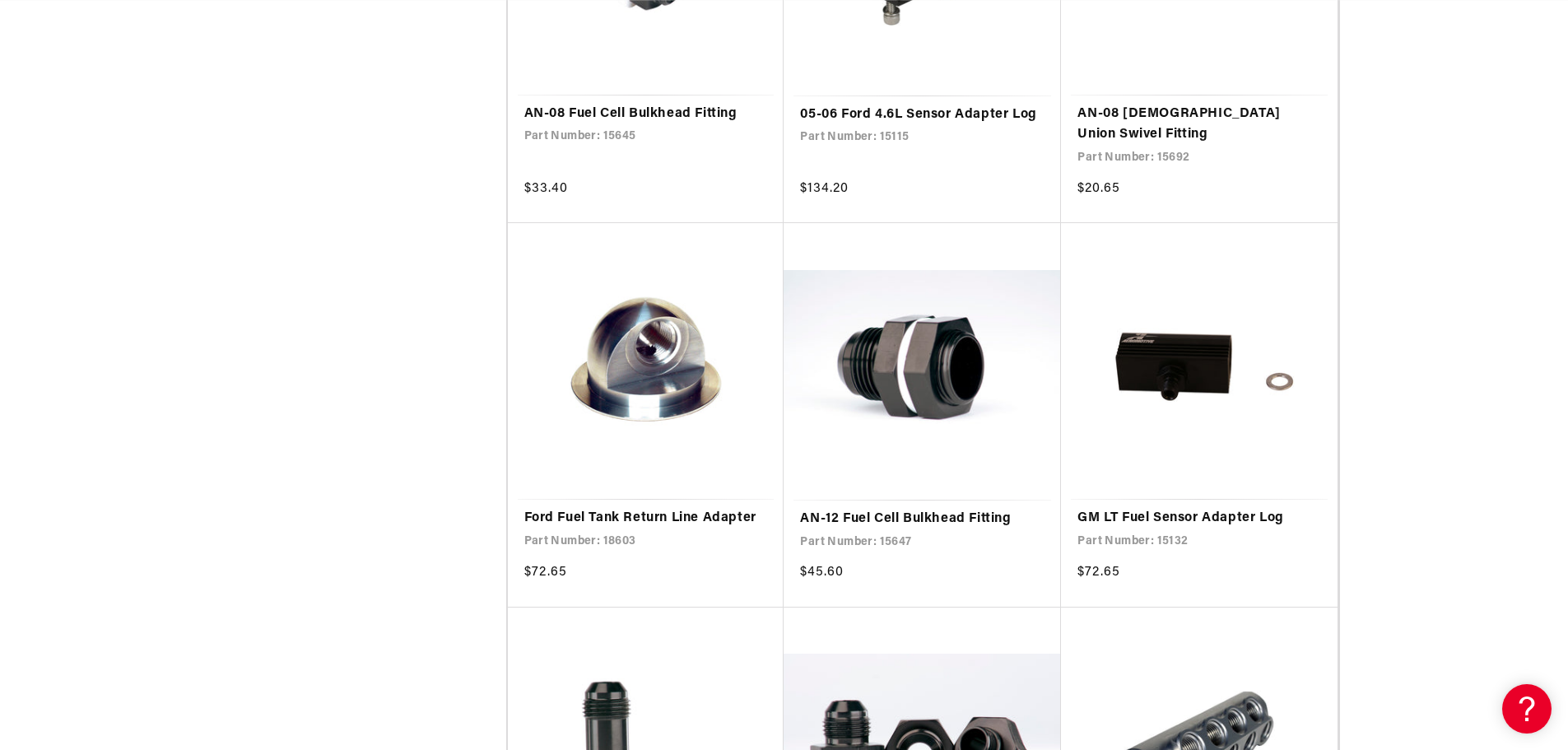
scroll to position [0, 2088]
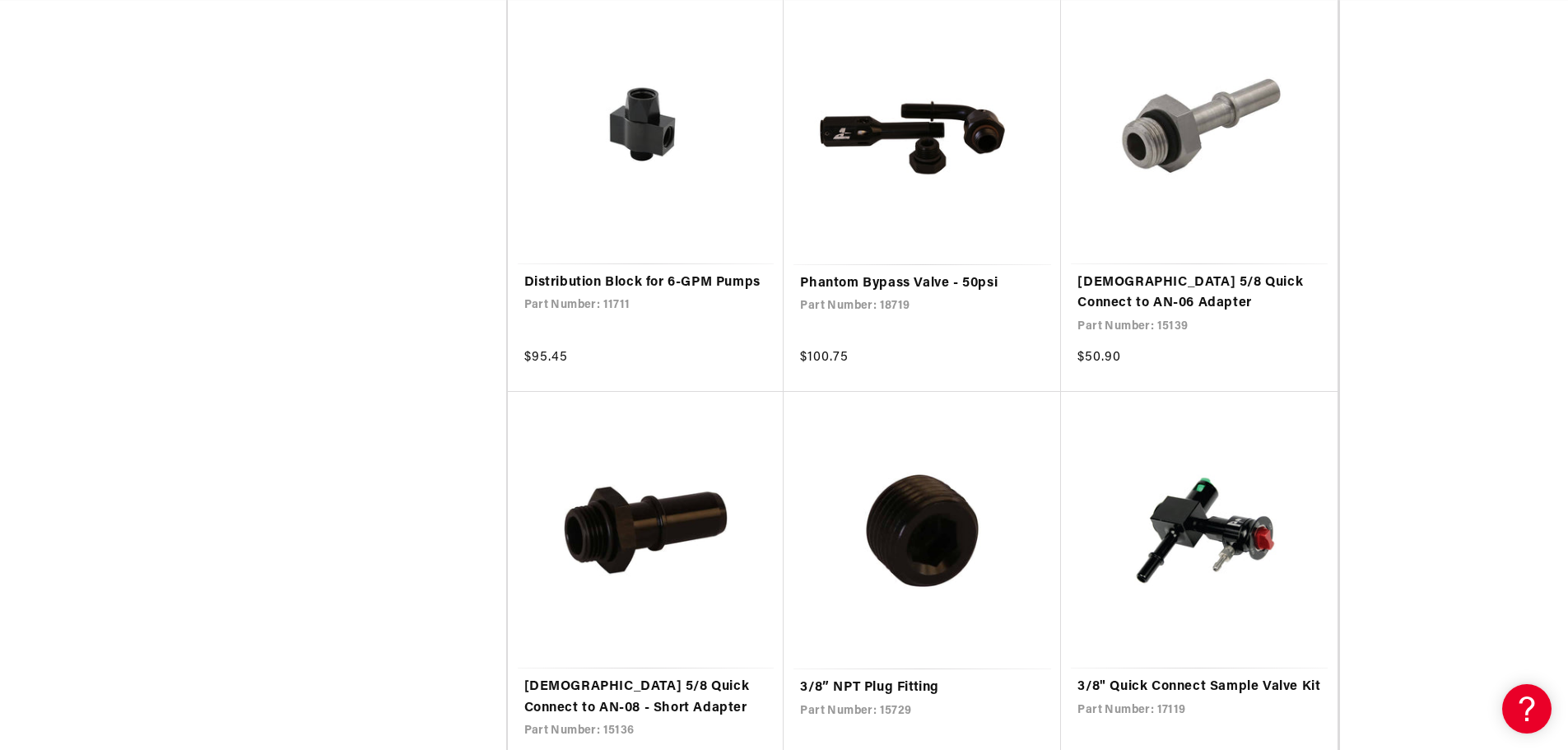
scroll to position [0, 3132]
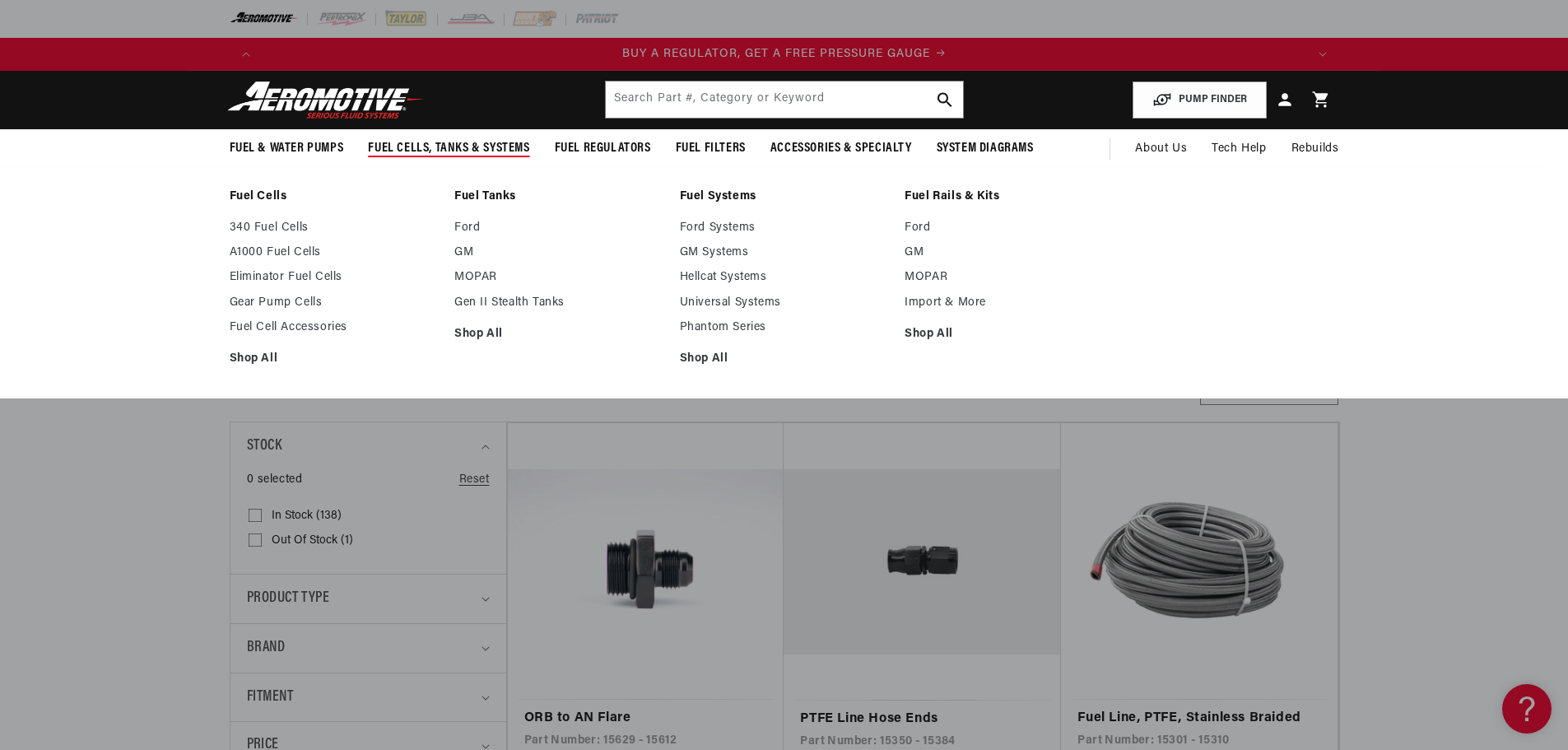
click at [405, 145] on span "Fuel Cells, Tanks & Systems" at bounding box center [448, 149] width 161 height 18
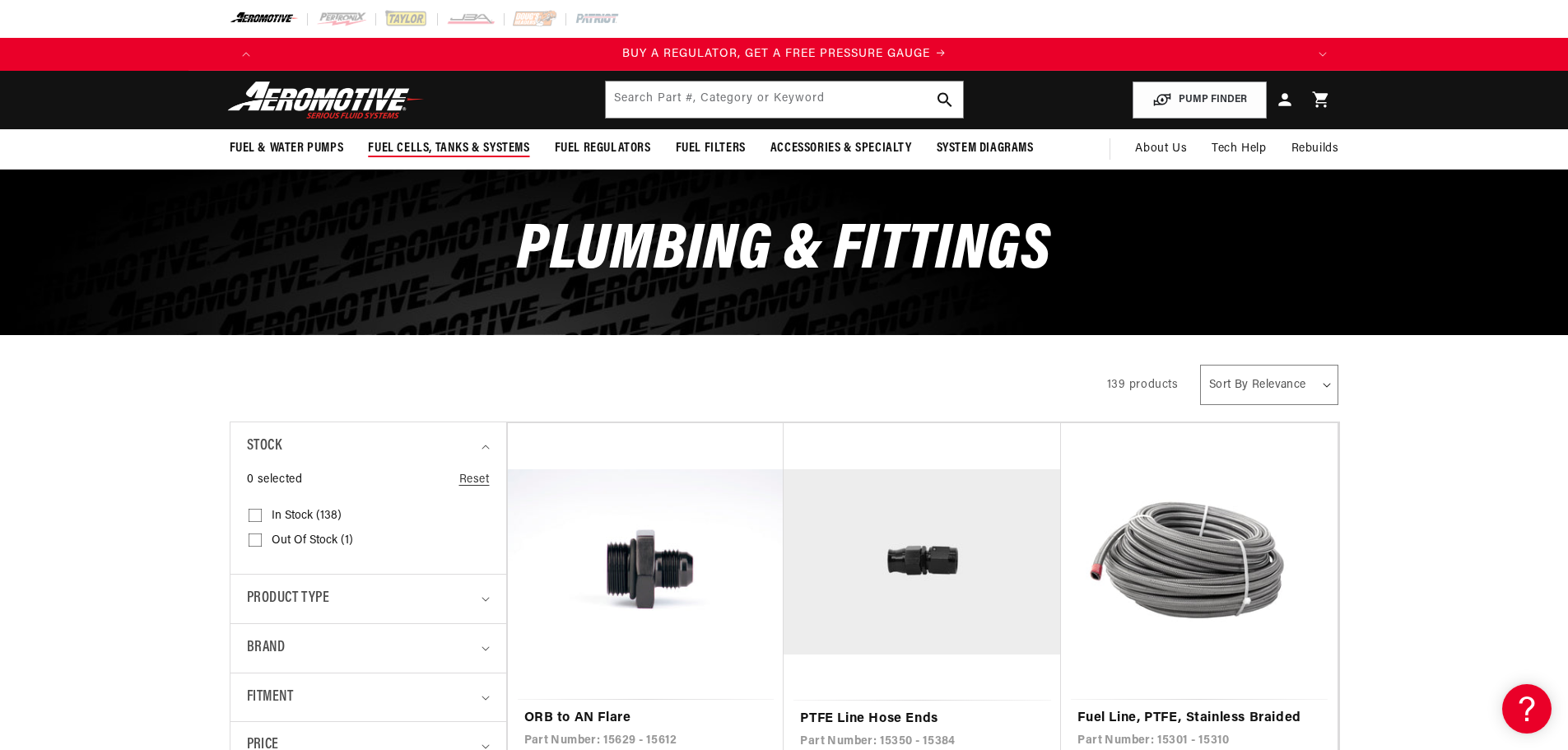
click at [405, 145] on span "Fuel Cells, Tanks & Systems" at bounding box center [448, 149] width 161 height 18
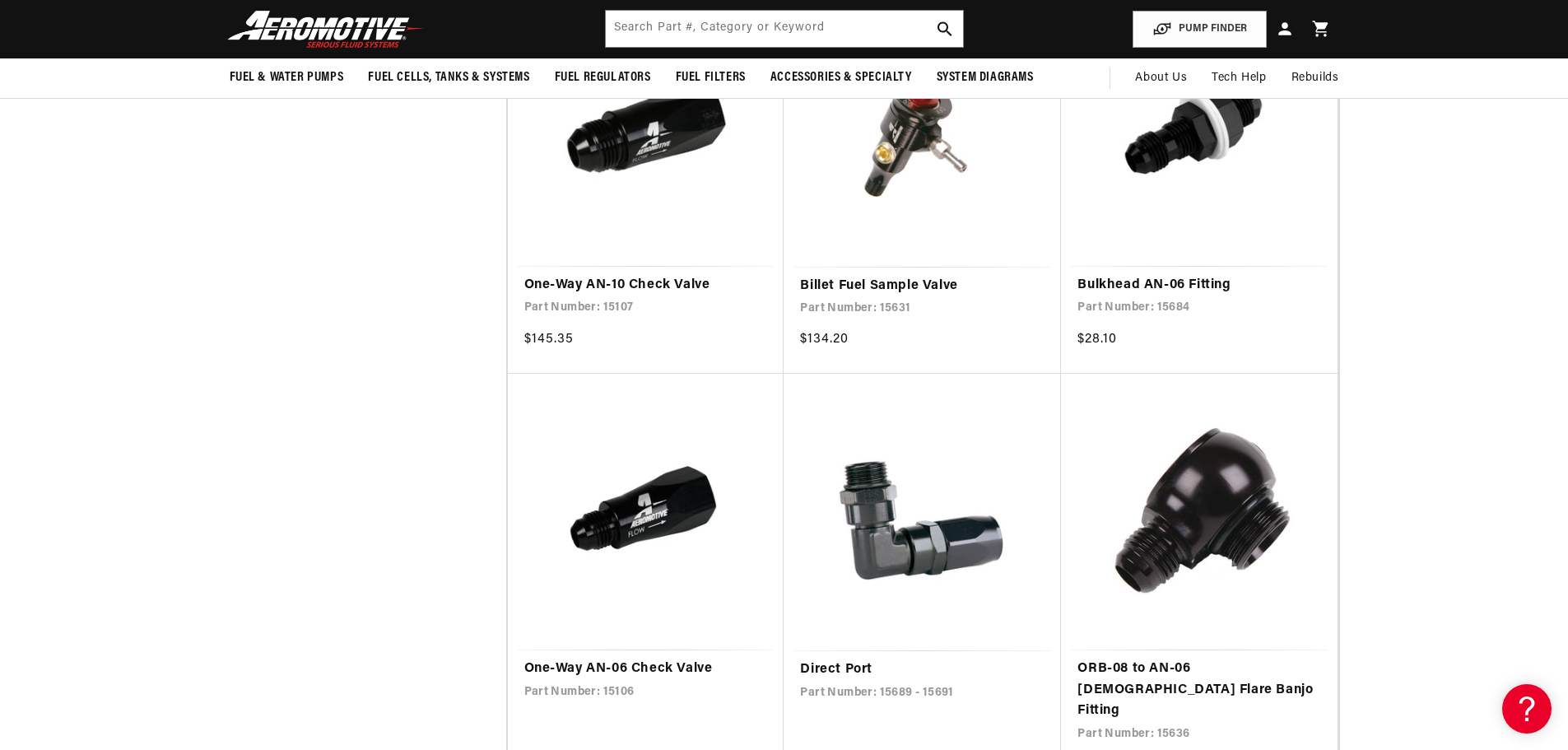
scroll to position [823, 0]
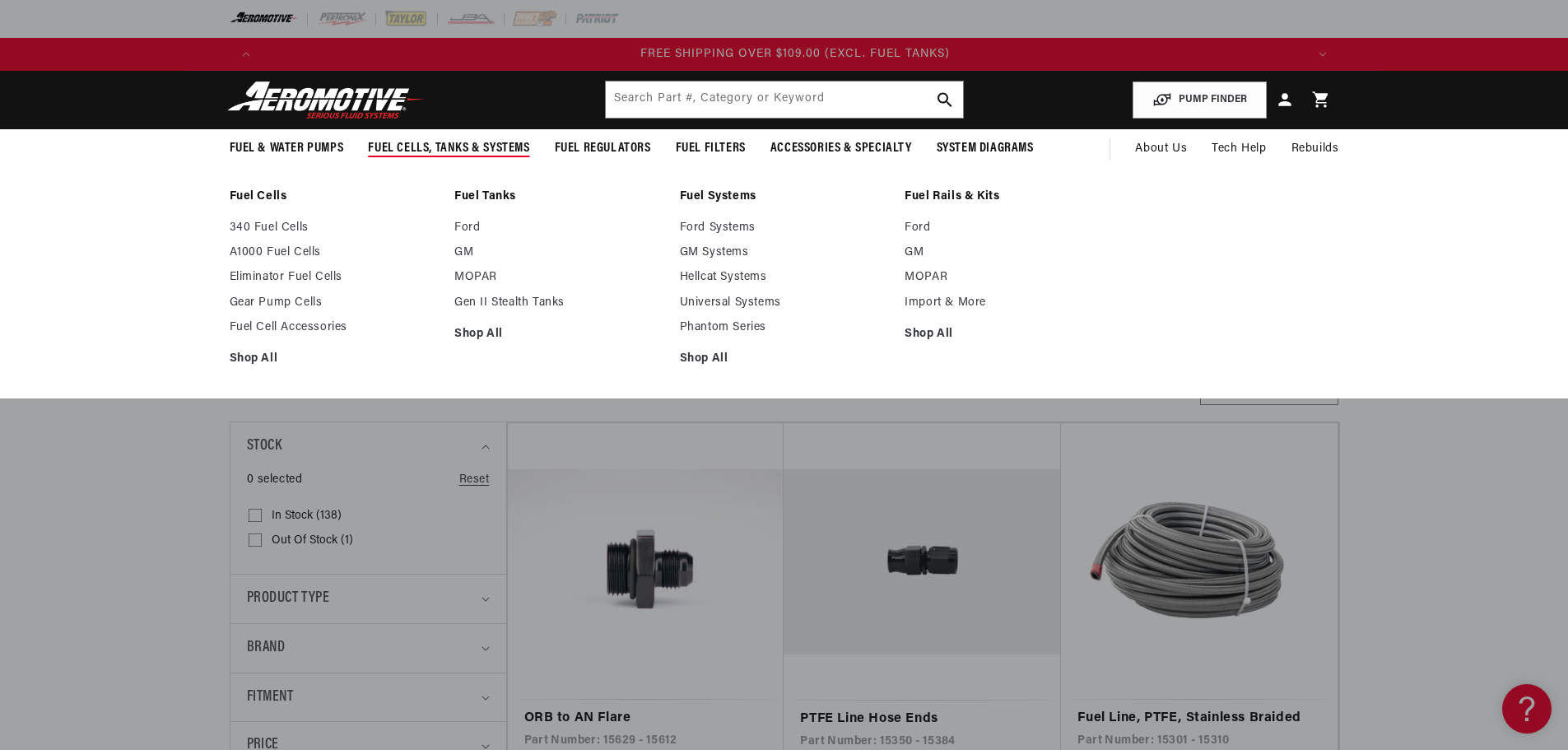
scroll to position [0, 3132]
click at [259, 359] on link "Shop All" at bounding box center [333, 359] width 209 height 15
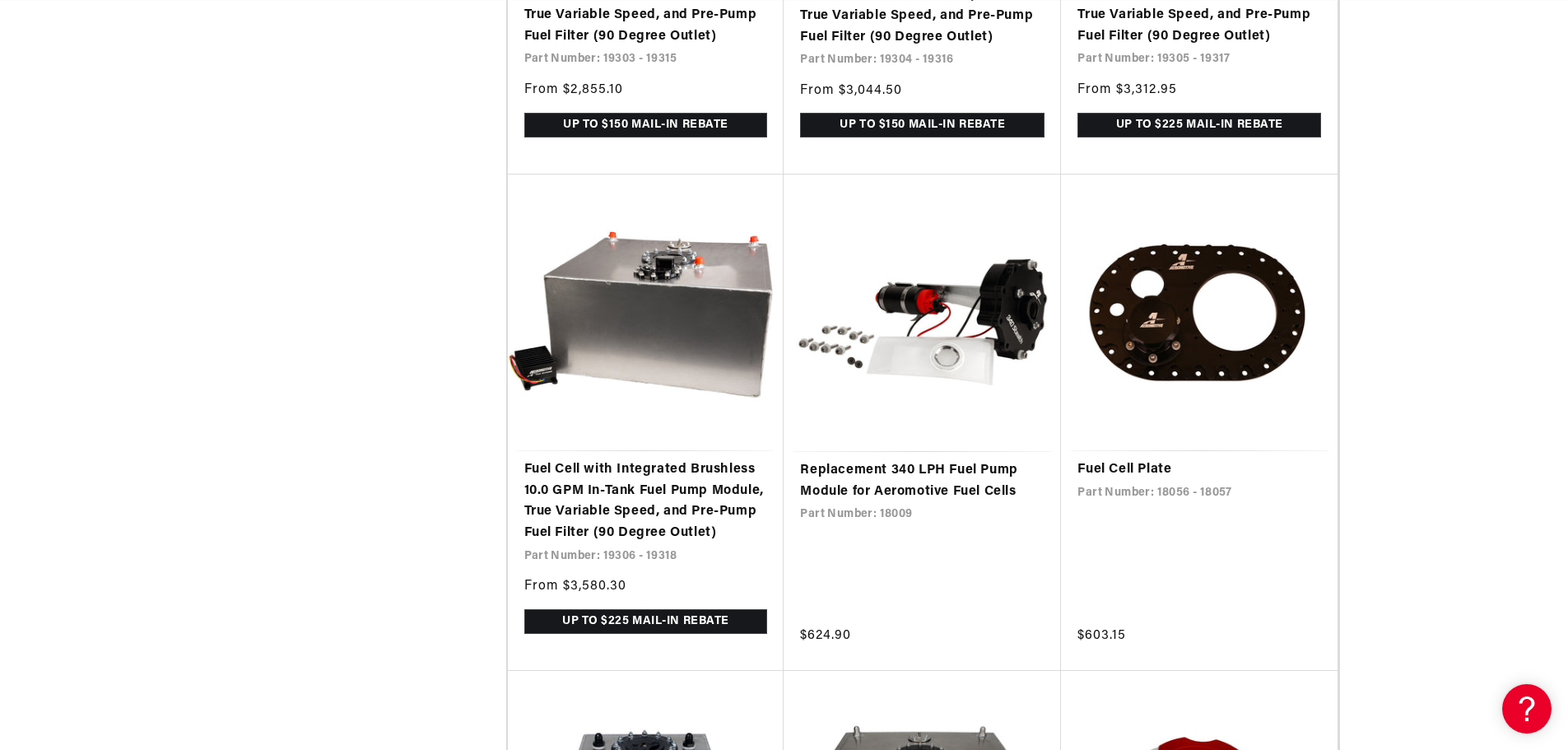
scroll to position [3293, 0]
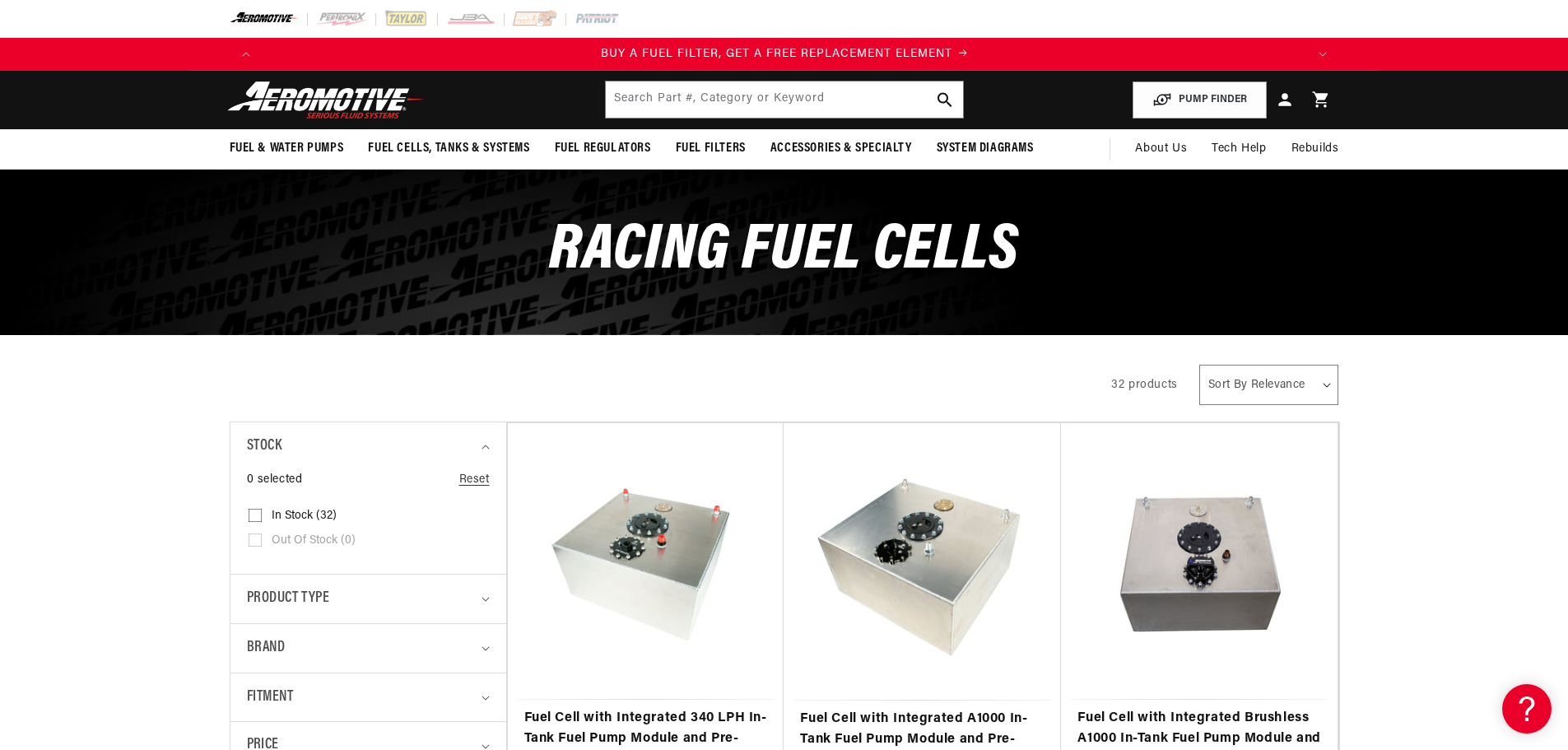
scroll to position [0, 1044]
click at [269, 108] on img at bounding box center [326, 100] width 206 height 39
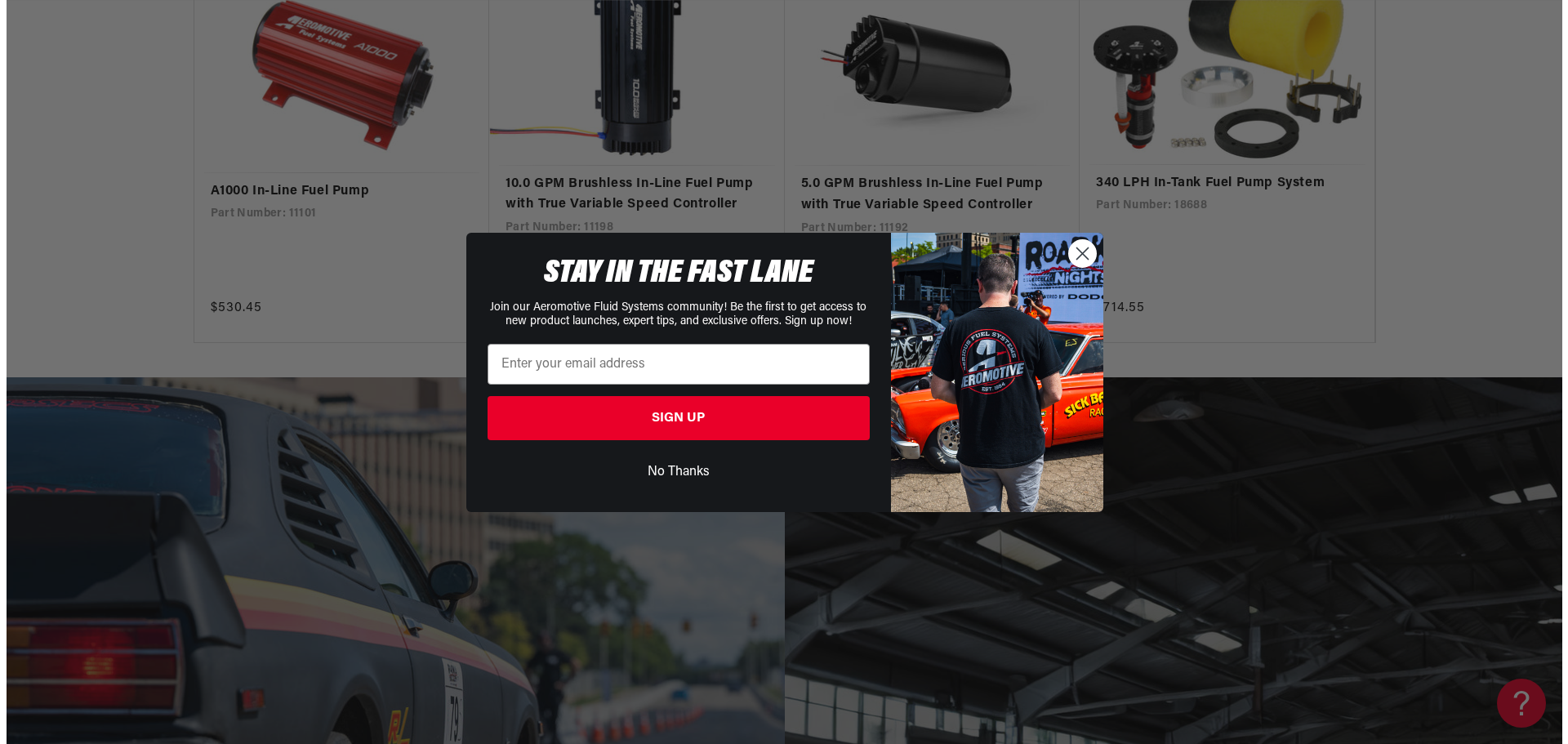
scroll to position [3185, 0]
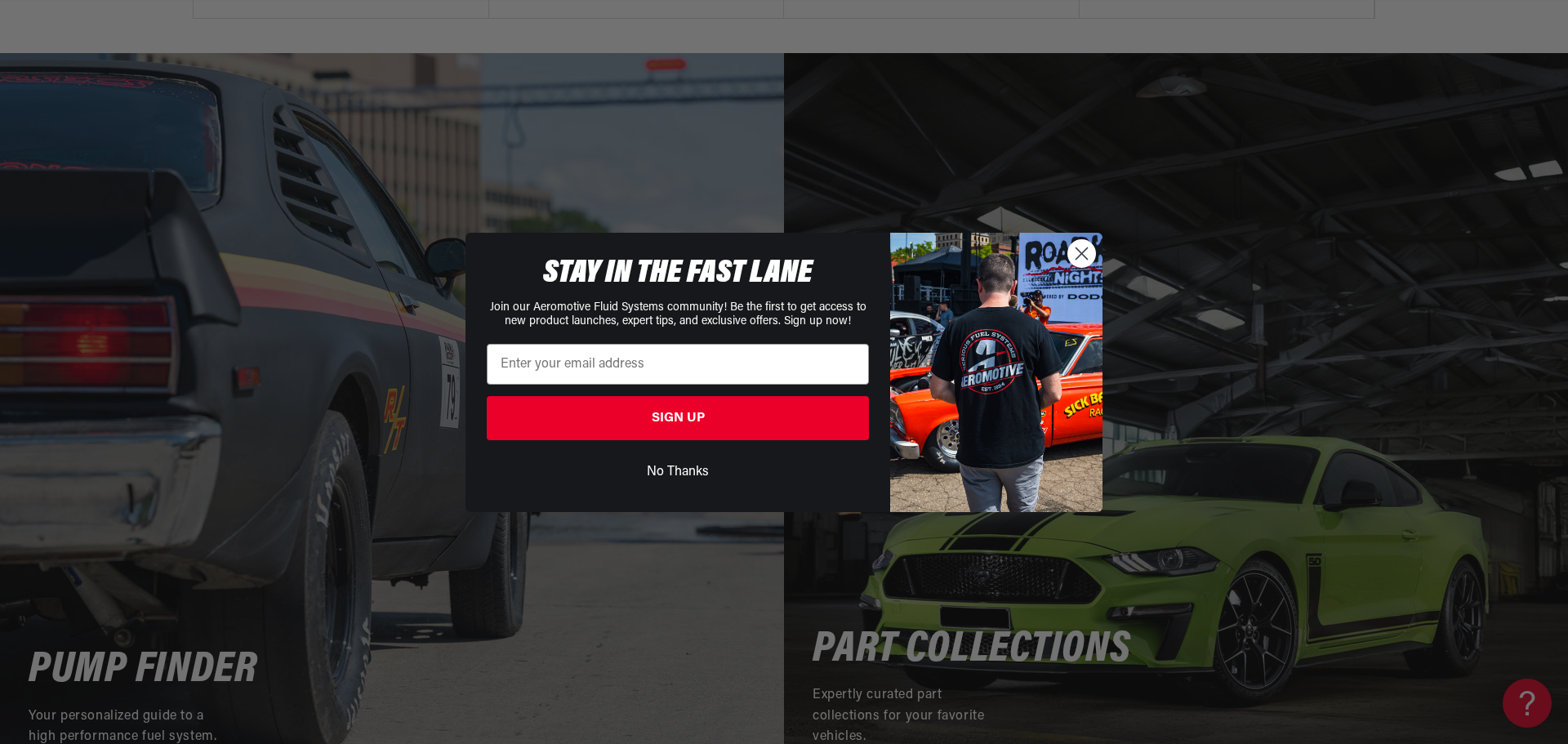
click at [1085, 260] on circle "Close dialog" at bounding box center [1081, 252] width 27 height 27
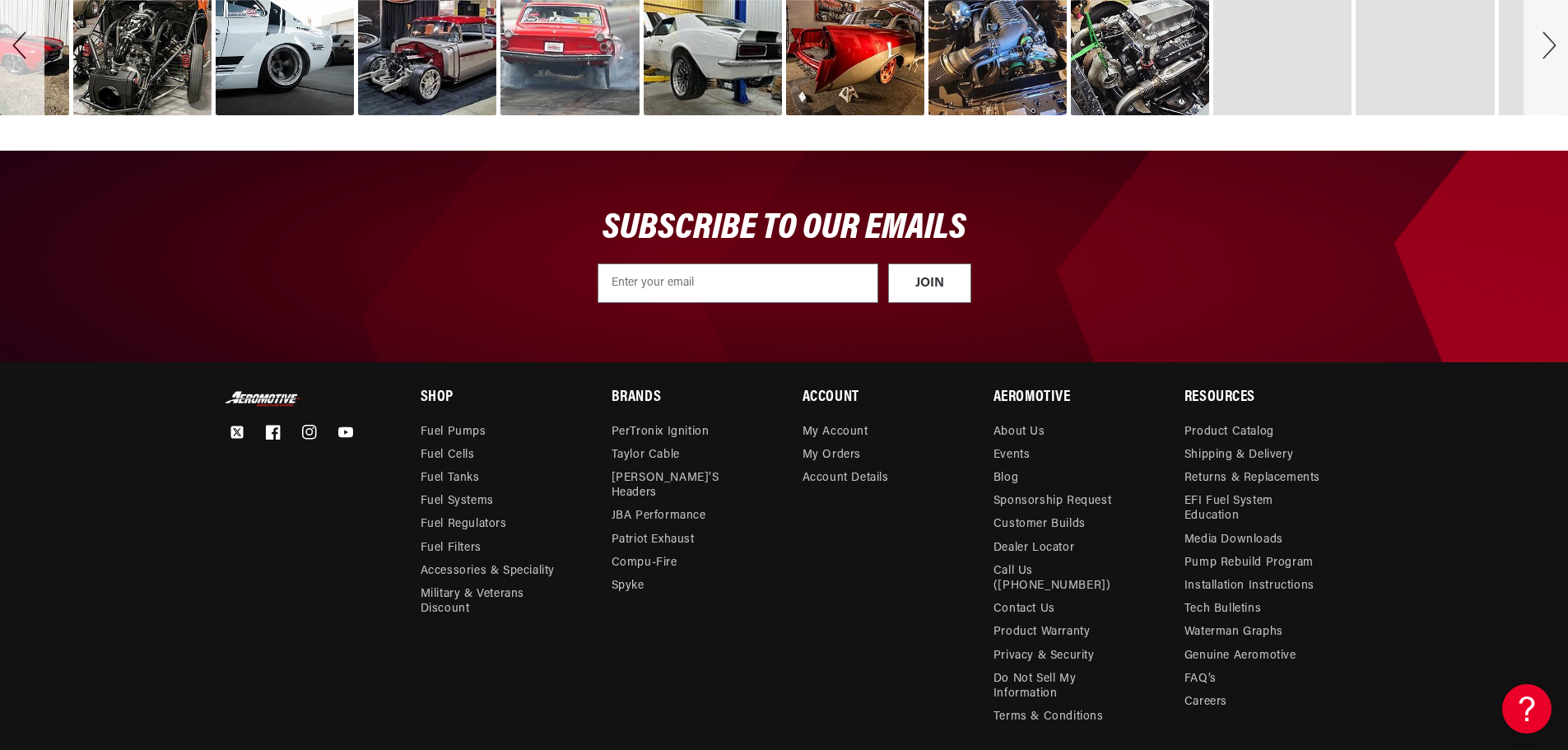
scroll to position [0, 0]
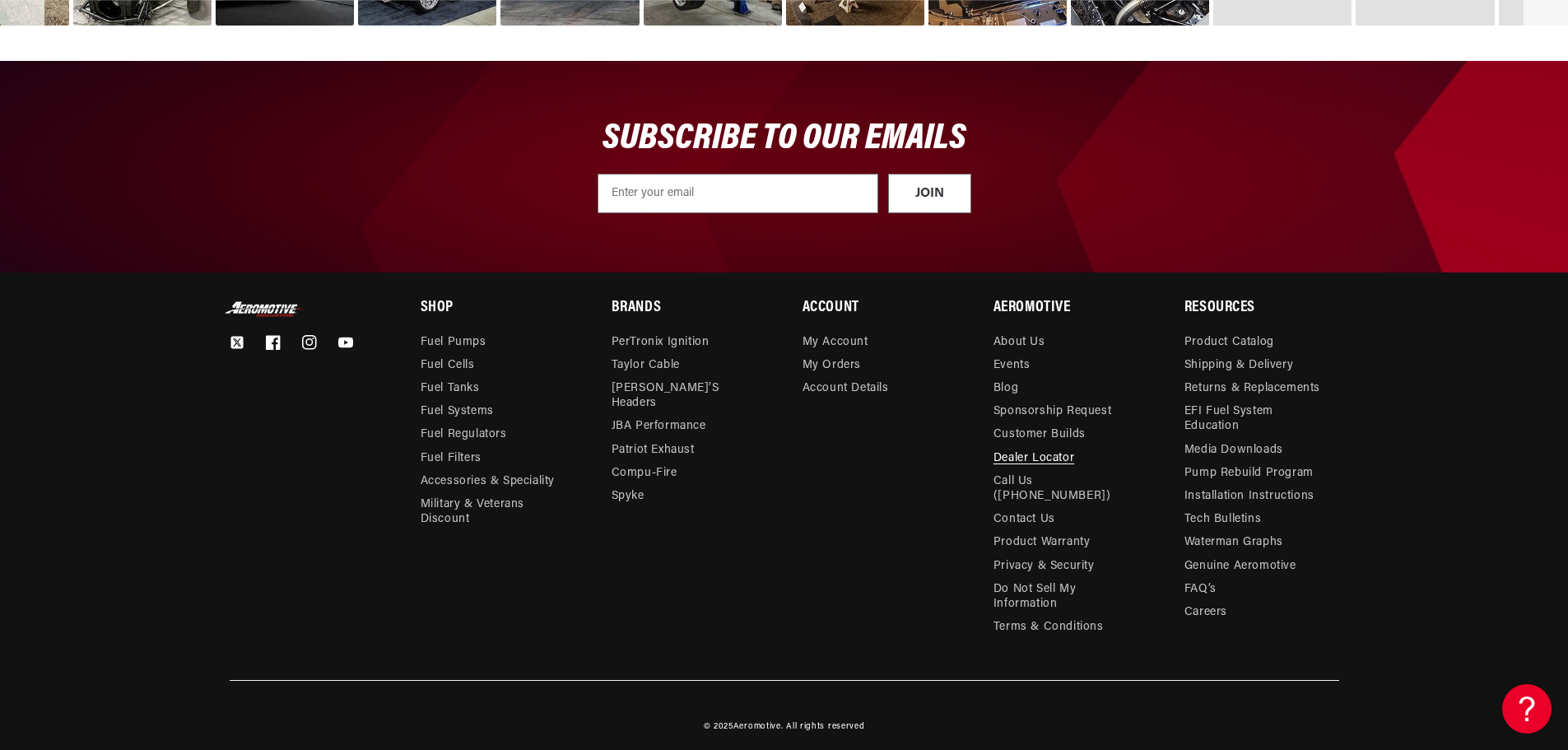
click at [1074, 453] on link "Dealer Locator" at bounding box center [1034, 458] width 81 height 23
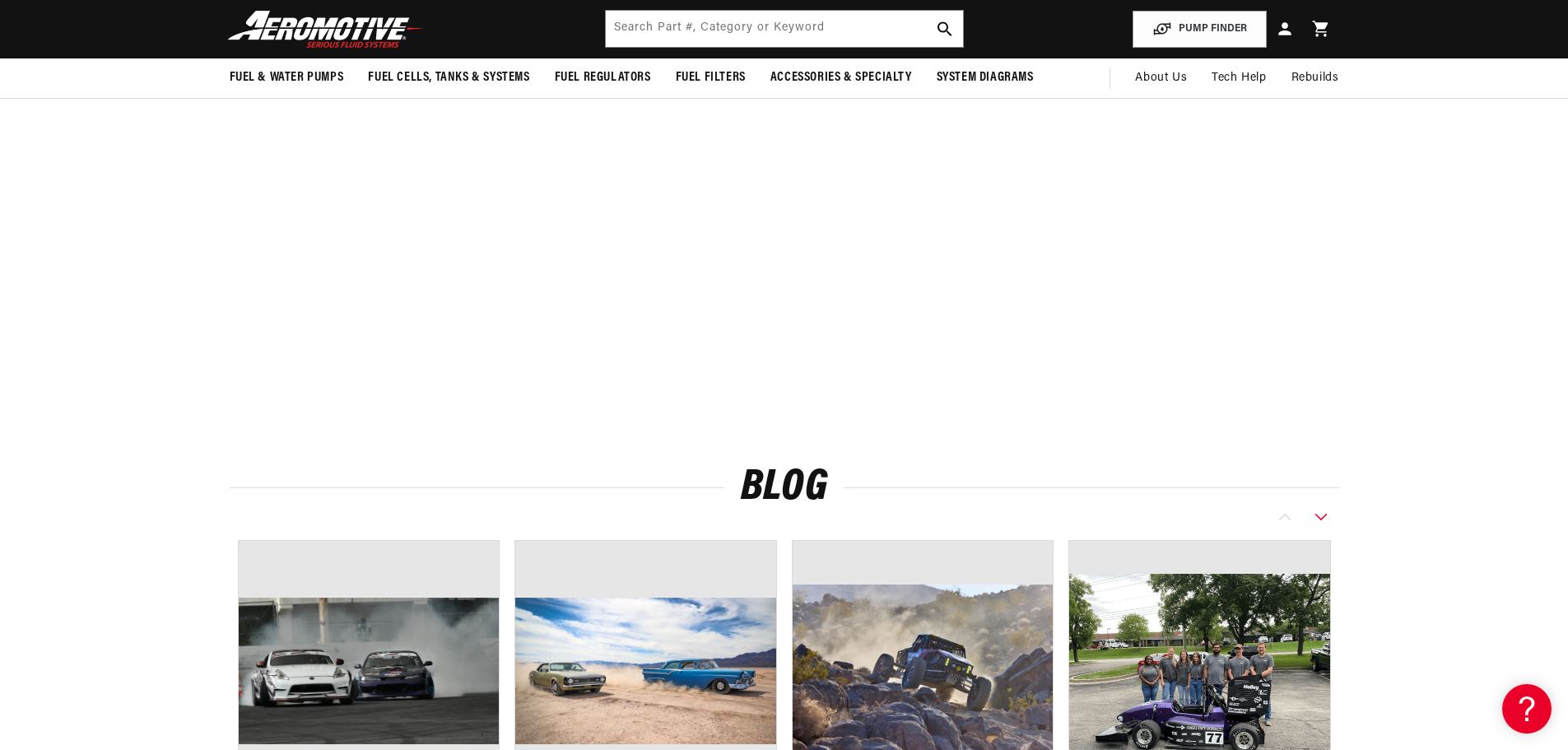
scroll to position [0, 1044]
